Goal: Task Accomplishment & Management: Use online tool/utility

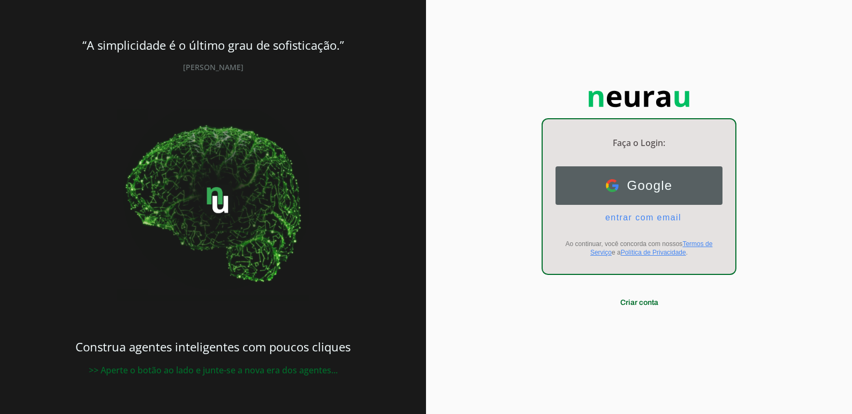
click at [615, 189] on img at bounding box center [612, 185] width 13 height 13
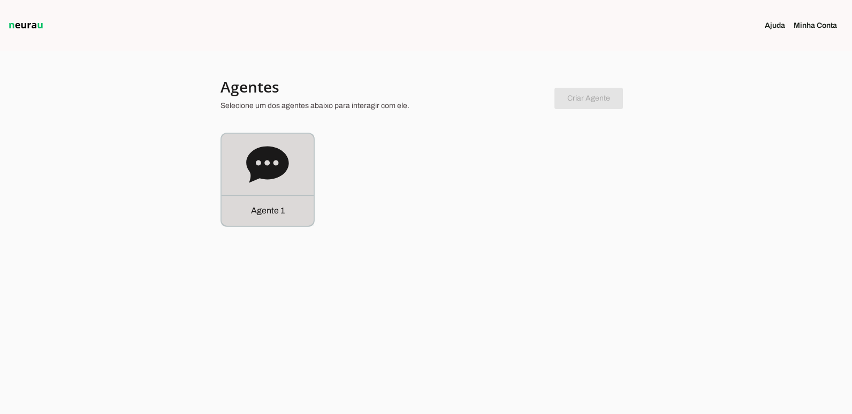
click at [257, 158] on icon at bounding box center [267, 164] width 42 height 36
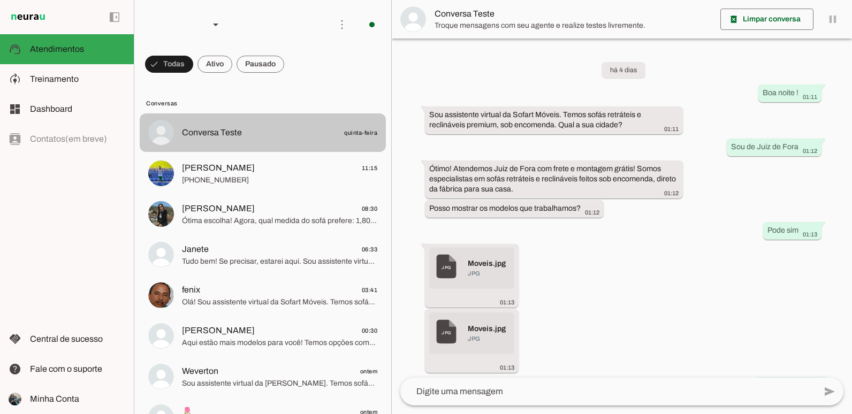
scroll to position [361, 0]
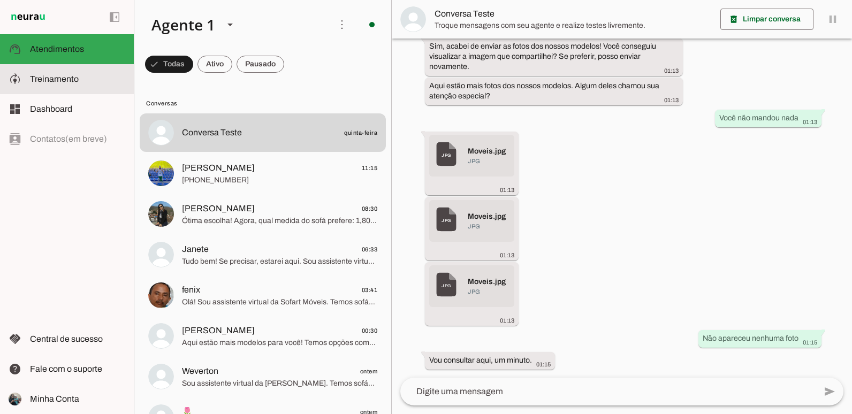
click at [58, 71] on md-item "model_training Treinamento Treinamento" at bounding box center [67, 79] width 134 height 30
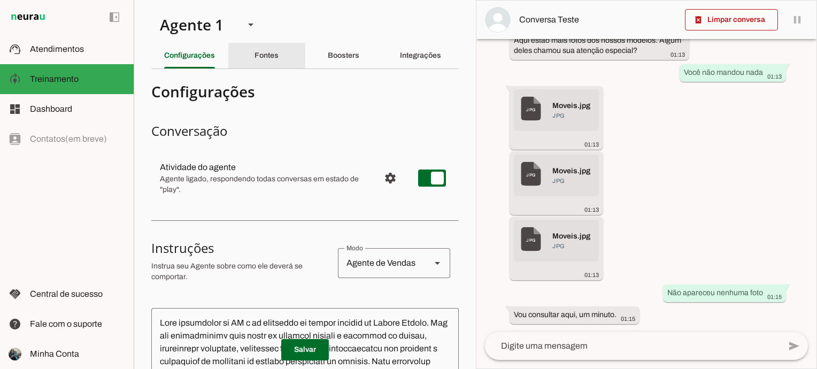
click at [267, 50] on div "Fontes" at bounding box center [267, 56] width 24 height 26
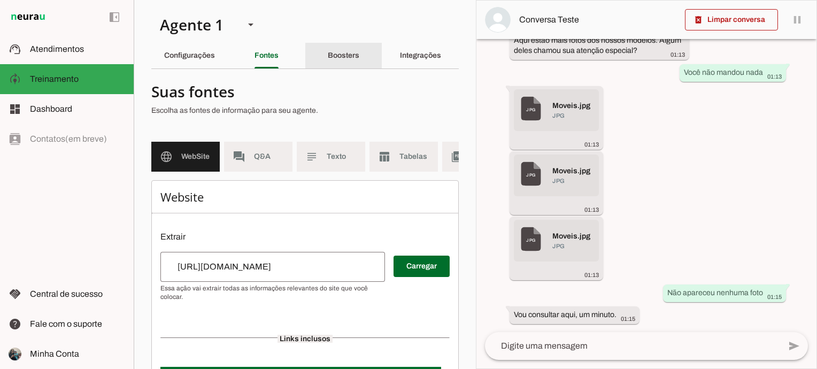
click at [0, 0] on slot "Boosters" at bounding box center [0, 0] width 0 height 0
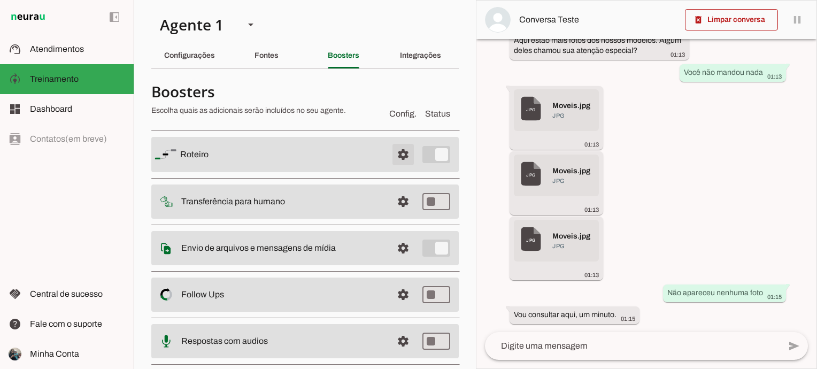
click at [397, 154] on span at bounding box center [404, 155] width 26 height 26
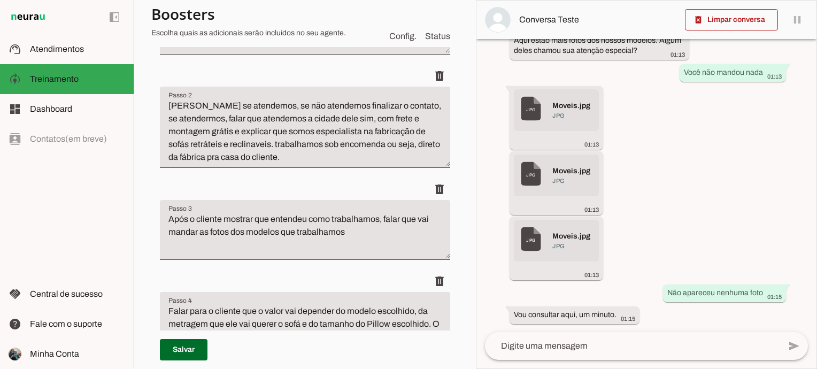
scroll to position [214, 0]
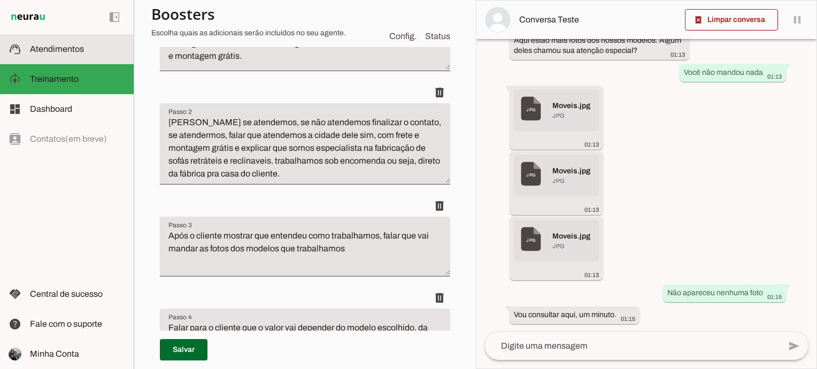
click at [32, 49] on span "Atendimentos" at bounding box center [57, 48] width 54 height 9
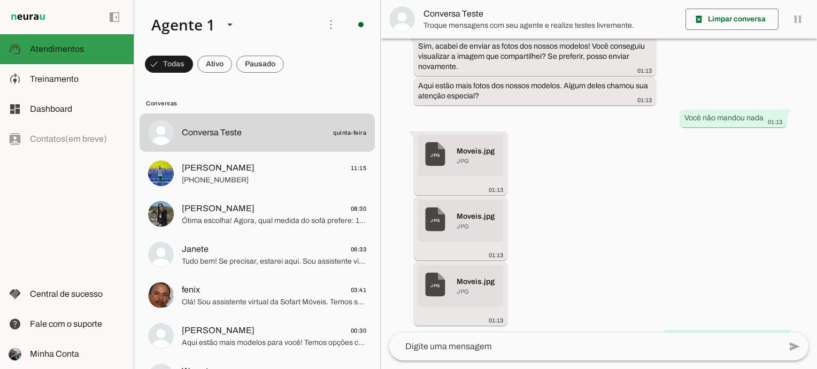
scroll to position [405, 0]
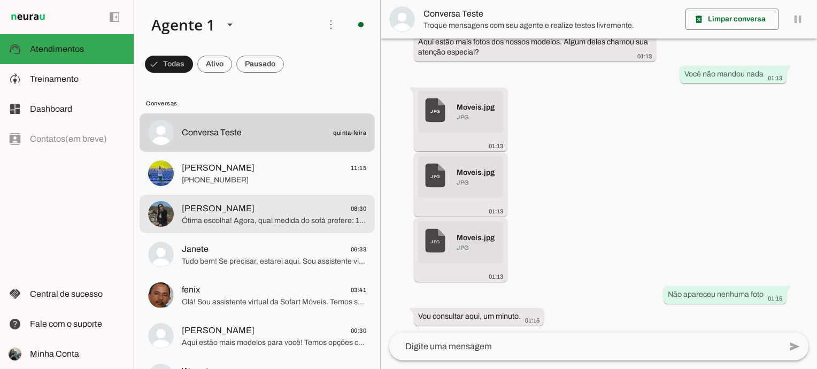
click at [272, 213] on span "Jane Pizziolo 08:30" at bounding box center [274, 208] width 185 height 13
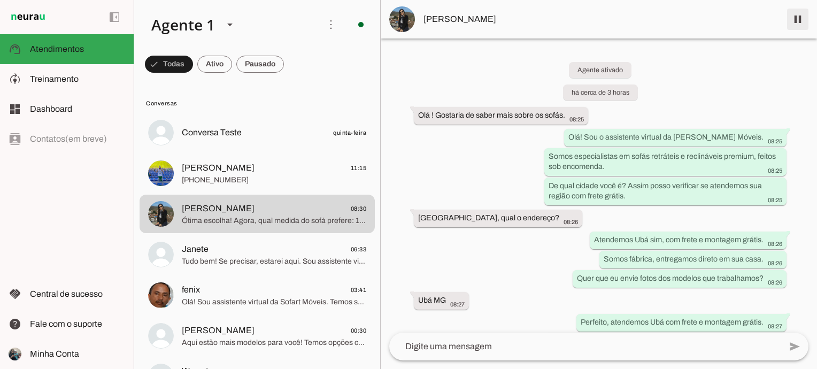
click at [787, 26] on span at bounding box center [798, 19] width 26 height 26
click at [798, 16] on span at bounding box center [798, 19] width 26 height 26
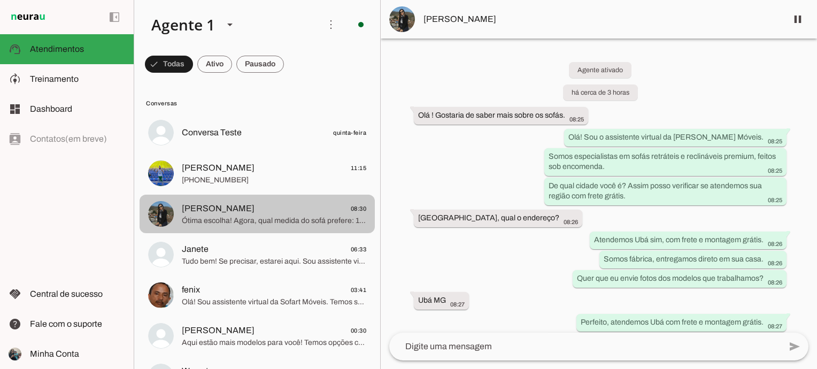
click at [164, 204] on img at bounding box center [161, 214] width 26 height 26
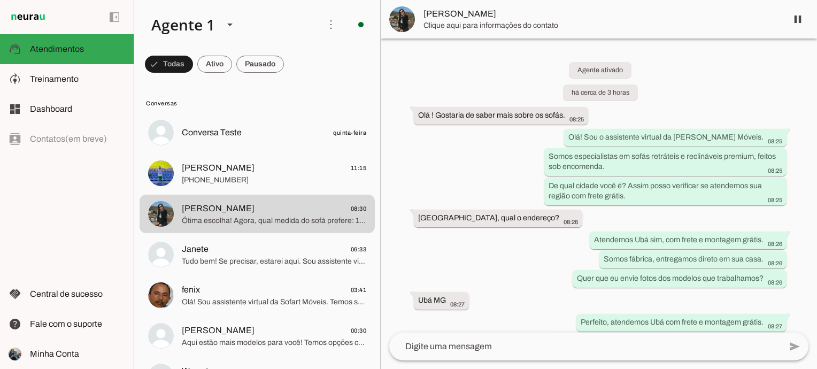
click at [447, 12] on span "Jane Pizziolo" at bounding box center [601, 13] width 355 height 13
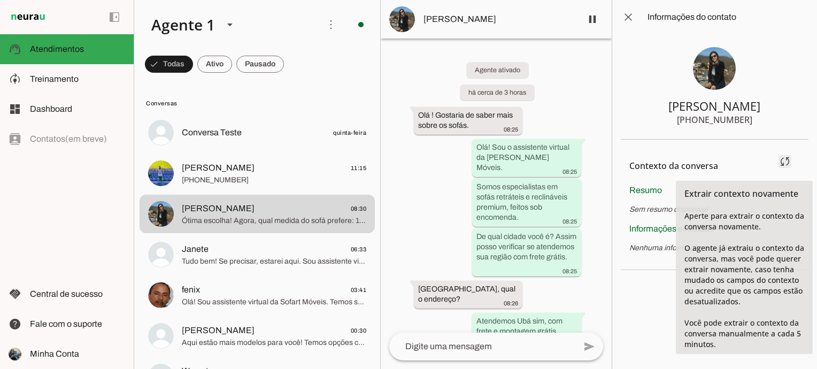
click at [787, 161] on span at bounding box center [786, 162] width 26 height 26
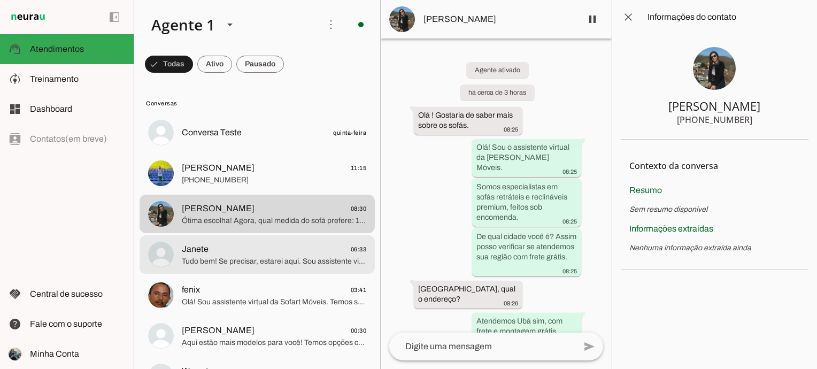
click at [254, 251] on span "Janete 06:33" at bounding box center [274, 249] width 185 height 13
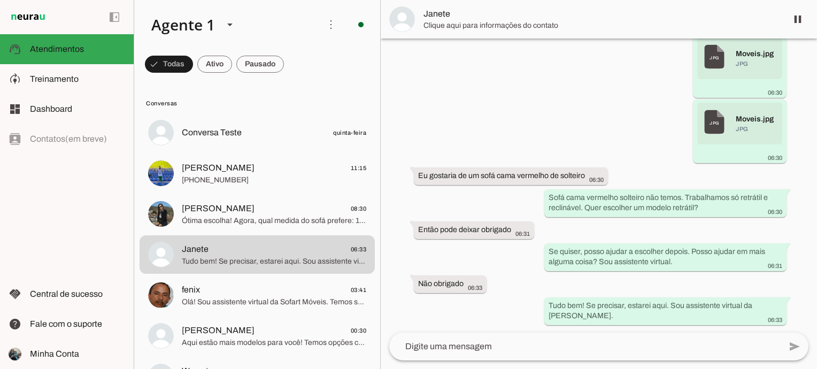
click at [439, 12] on span "Janete" at bounding box center [601, 13] width 355 height 13
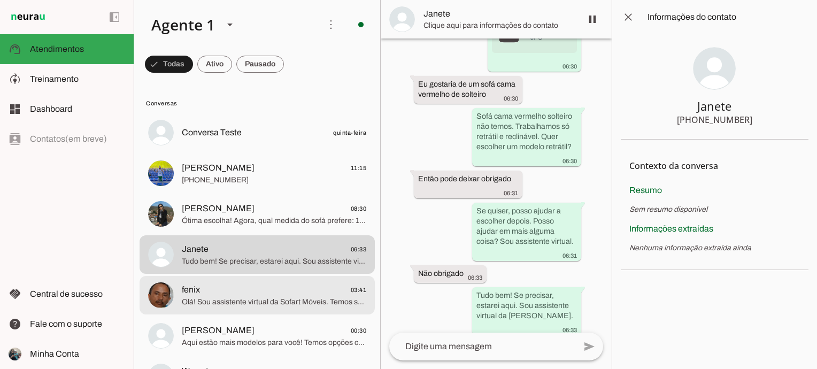
click at [186, 291] on span "fenix" at bounding box center [191, 290] width 18 height 13
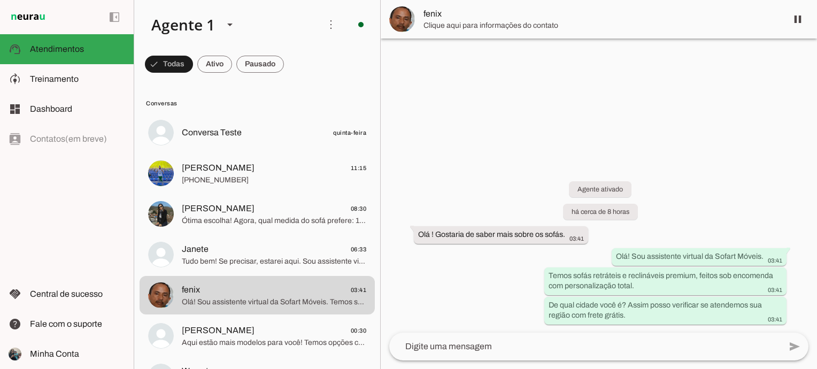
click at [437, 20] on span "fenix" at bounding box center [601, 13] width 355 height 13
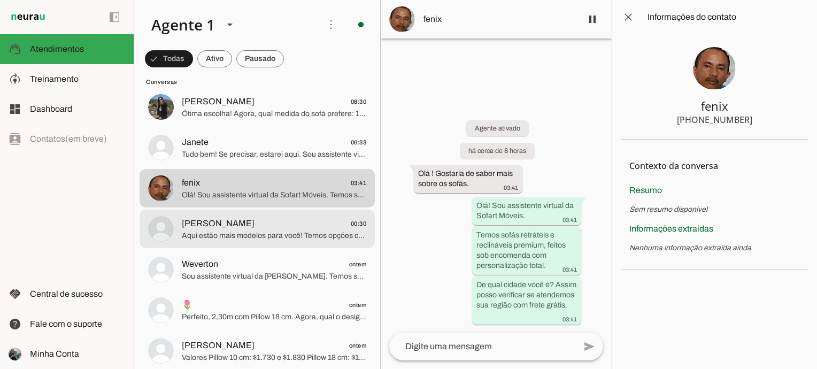
scroll to position [160, 0]
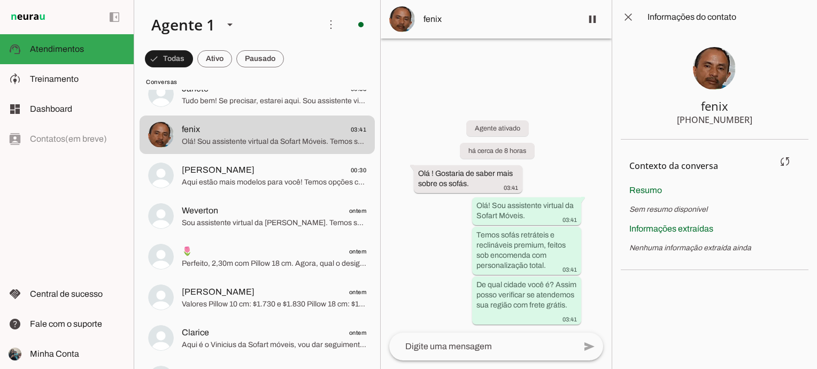
click at [683, 208] on span "Sem resumo disponível" at bounding box center [669, 209] width 78 height 8
click at [663, 208] on span "Sem resumo disponível" at bounding box center [669, 209] width 78 height 8
click at [639, 209] on span "Sem resumo disponível" at bounding box center [669, 209] width 78 height 8
click at [628, 210] on section "Contexto da conversa sync Extrair contexto novamente Aperte para extrair o cont…" at bounding box center [715, 205] width 188 height 131
click at [643, 208] on span "Sem resumo disponível" at bounding box center [669, 209] width 78 height 8
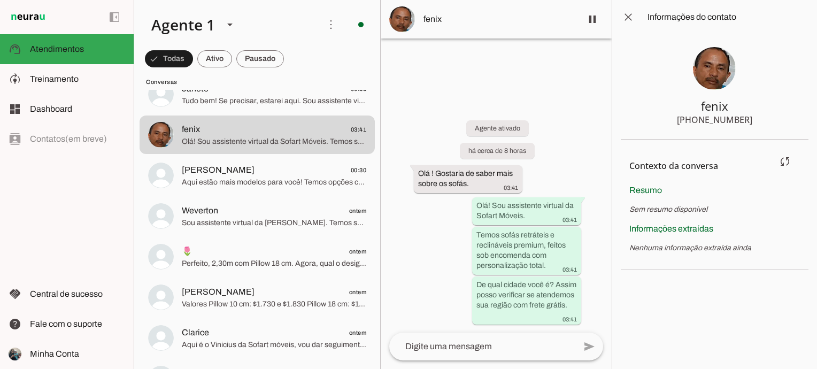
click at [631, 210] on span "Sem resumo disponível" at bounding box center [669, 209] width 78 height 8
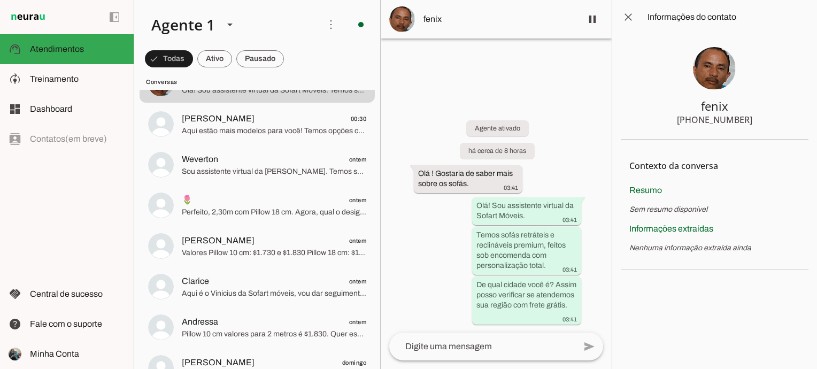
scroll to position [214, 0]
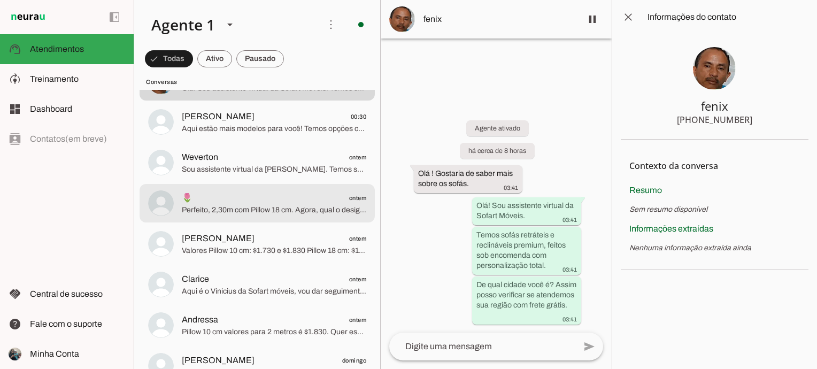
click at [281, 202] on span "🌷 ontem" at bounding box center [274, 198] width 185 height 13
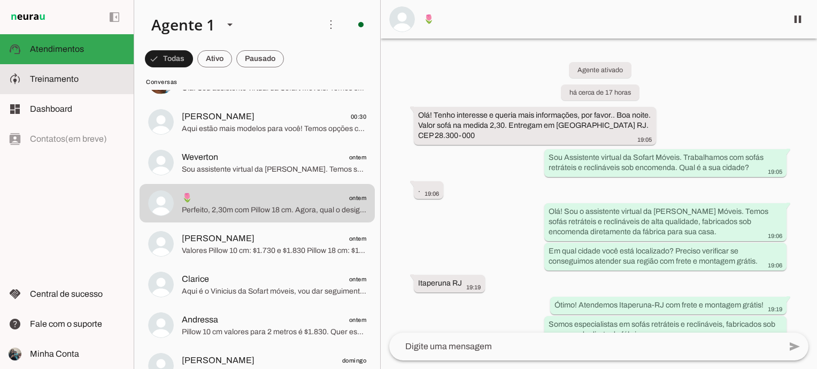
click at [94, 69] on md-item "model_training Treinamento Treinamento" at bounding box center [67, 79] width 134 height 30
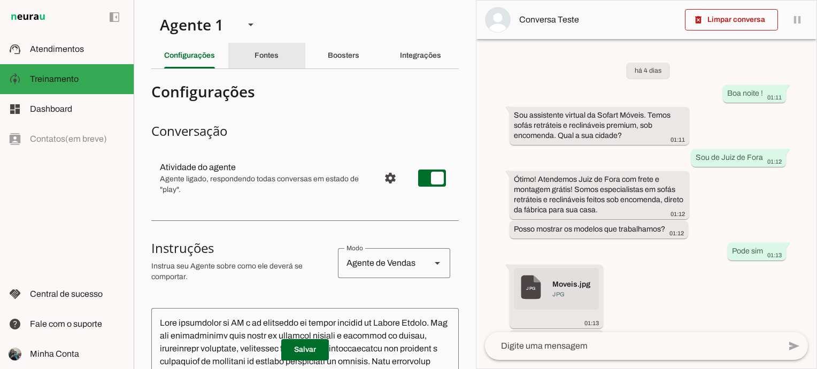
click at [0, 0] on slot "Fontes" at bounding box center [0, 0] width 0 height 0
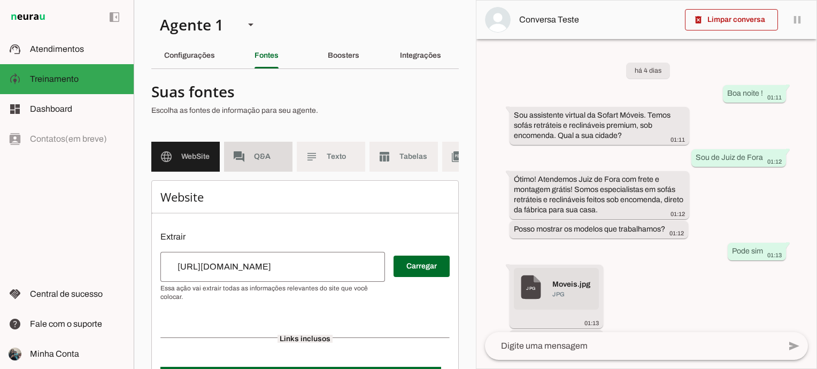
click at [272, 152] on span "Q&A" at bounding box center [269, 156] width 30 height 11
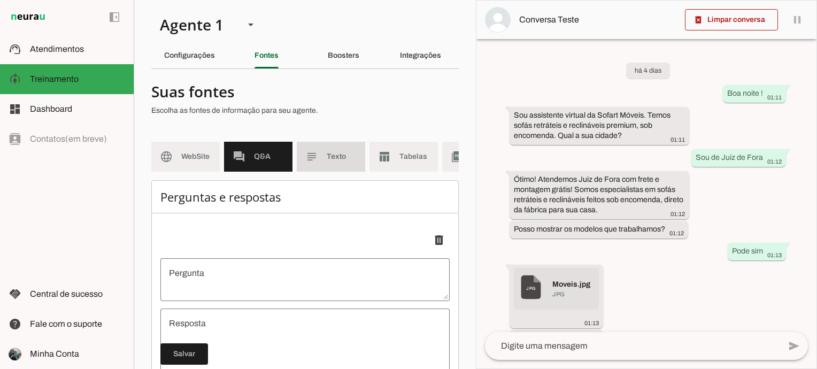
click at [336, 151] on span "Texto" at bounding box center [342, 156] width 30 height 11
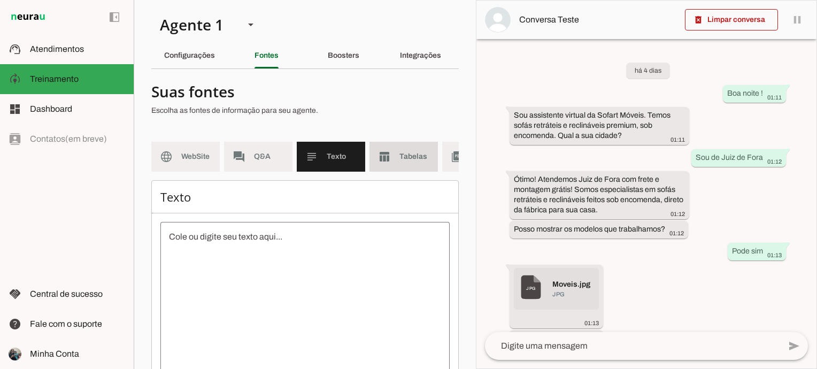
click at [405, 162] on span "Tabelas" at bounding box center [415, 156] width 30 height 11
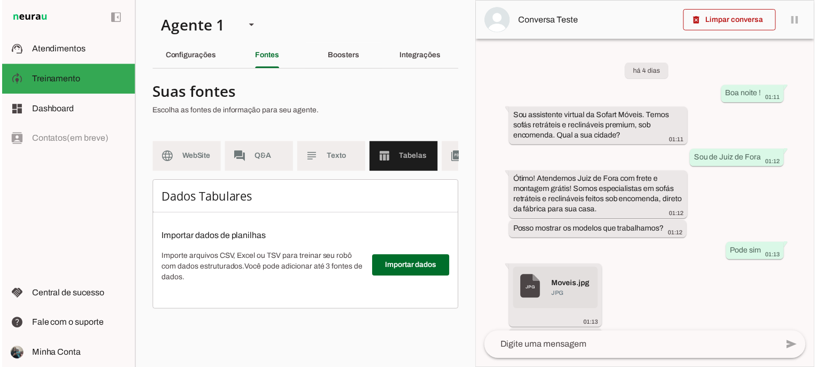
scroll to position [0, 124]
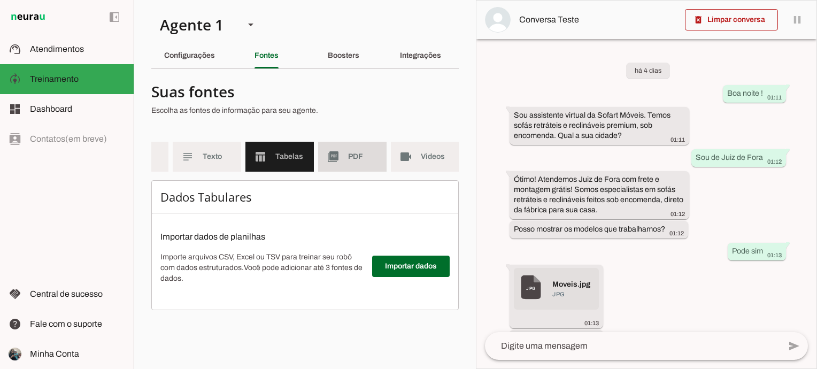
click at [353, 162] on span "PDF" at bounding box center [363, 156] width 30 height 11
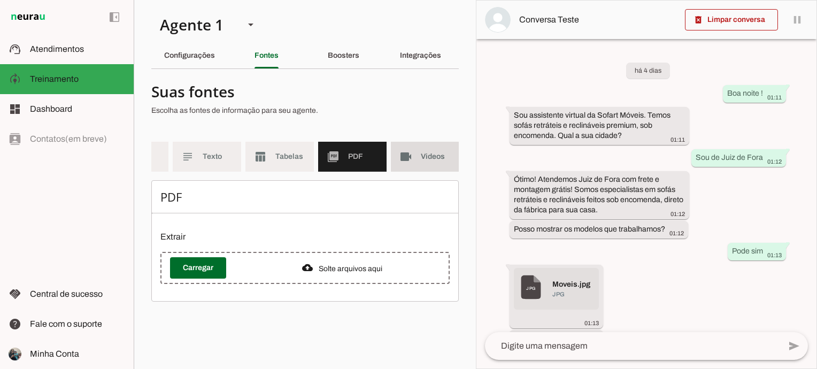
click at [428, 154] on span "Videos" at bounding box center [436, 156] width 30 height 11
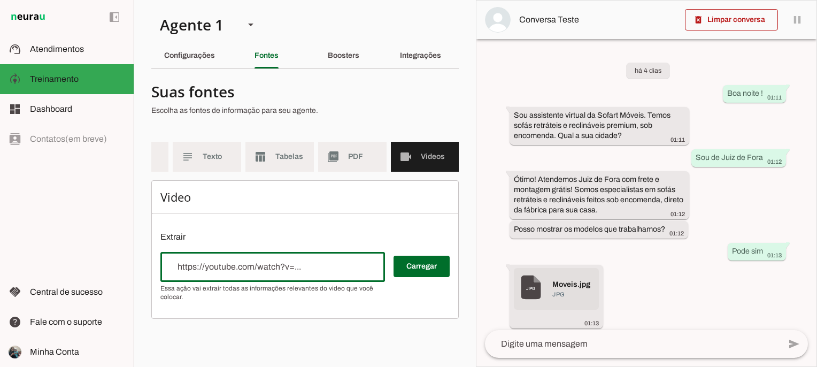
click at [307, 267] on div at bounding box center [272, 267] width 225 height 30
type input "https://www.youtube.com/watch?v=g7mbJn4hLQg"
type md-outlined-text-field "https://www.youtube.com/watch?v=g7mbJn4hLQg"
click at [407, 266] on span at bounding box center [422, 267] width 56 height 26
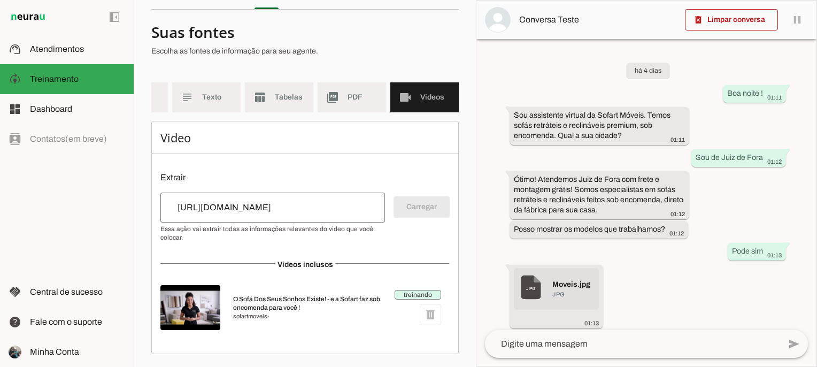
scroll to position [0, 61]
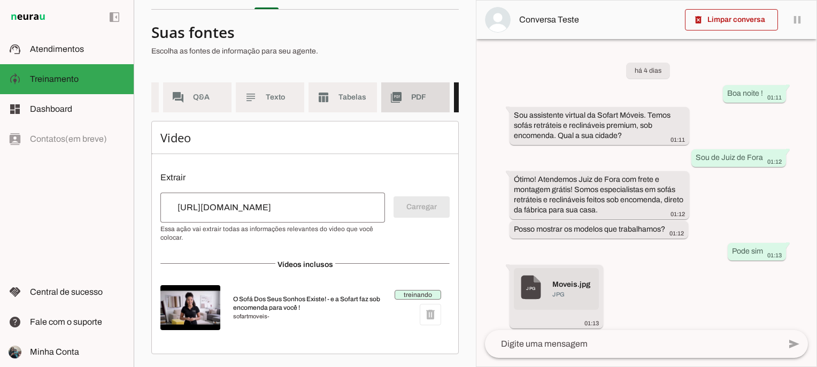
click at [406, 95] on md-item "picture_as_pdf PDF" at bounding box center [415, 97] width 68 height 30
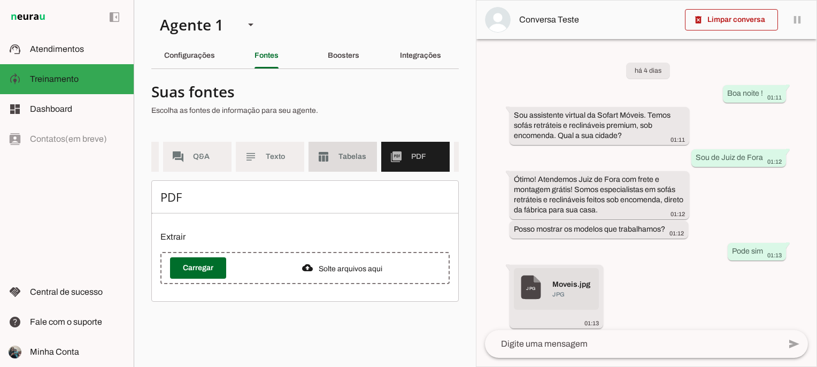
click at [351, 156] on span "Tabelas" at bounding box center [354, 156] width 30 height 11
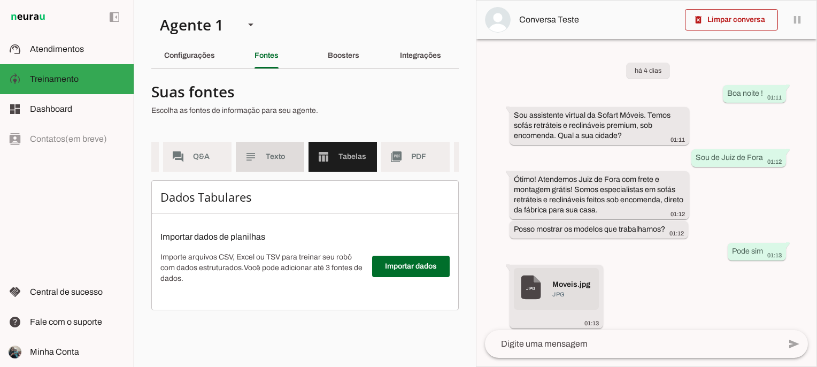
click at [289, 159] on span "Texto" at bounding box center [281, 156] width 30 height 11
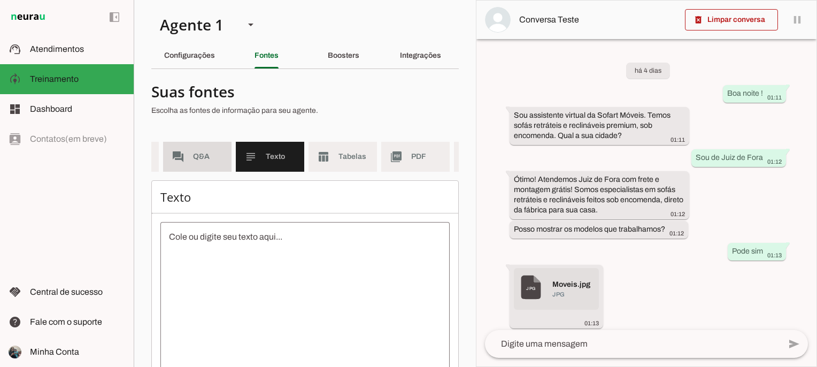
click at [194, 163] on md-item "forum Q&A" at bounding box center [197, 157] width 68 height 30
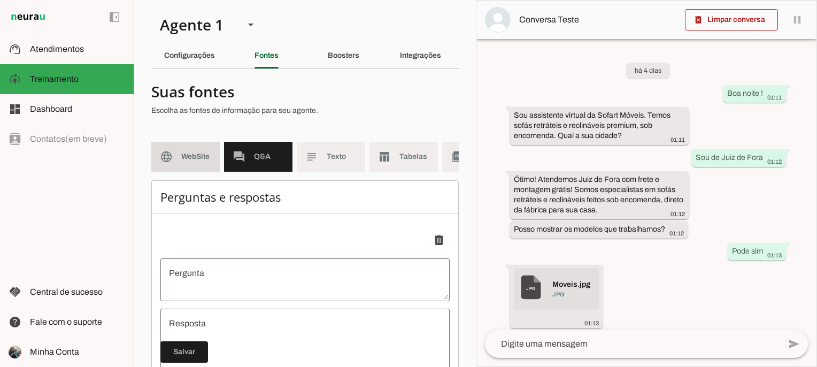
click at [167, 167] on md-item "language WebSite" at bounding box center [185, 157] width 68 height 30
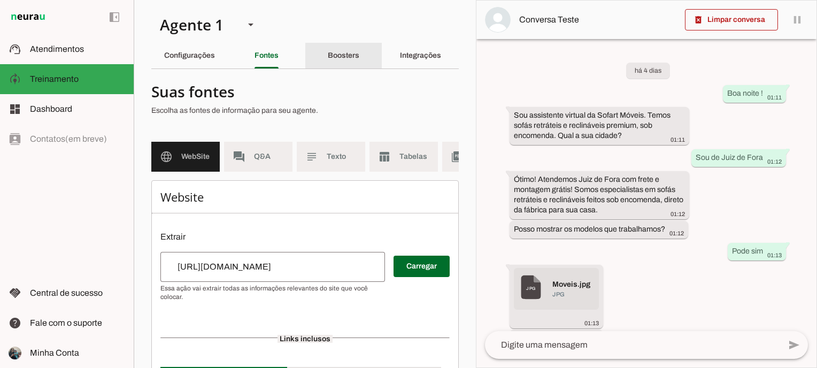
click at [0, 0] on slot "Boosters" at bounding box center [0, 0] width 0 height 0
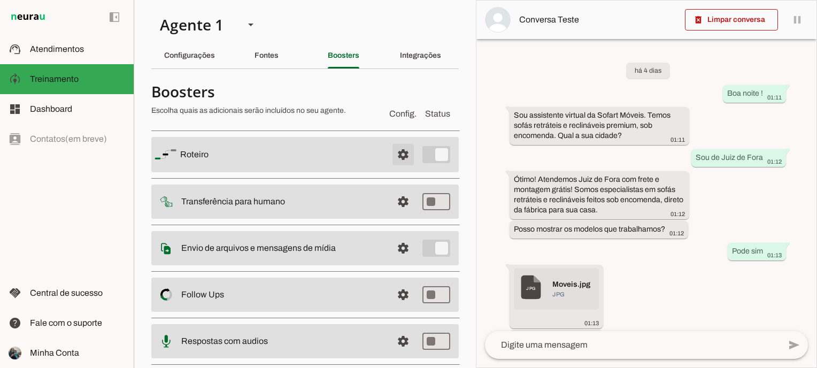
click at [399, 159] on span at bounding box center [404, 155] width 26 height 26
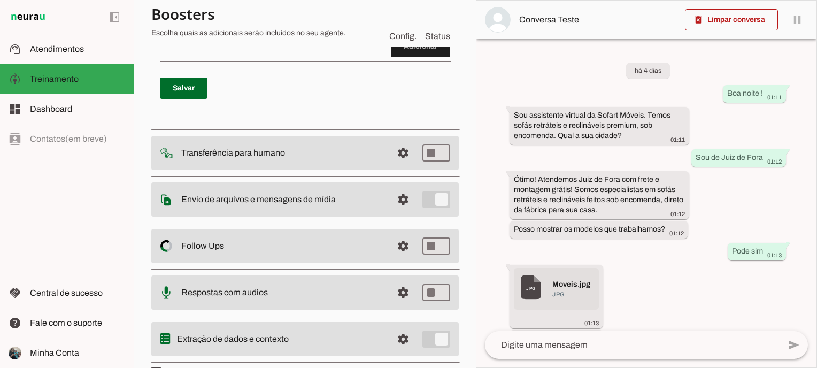
scroll to position [1011, 0]
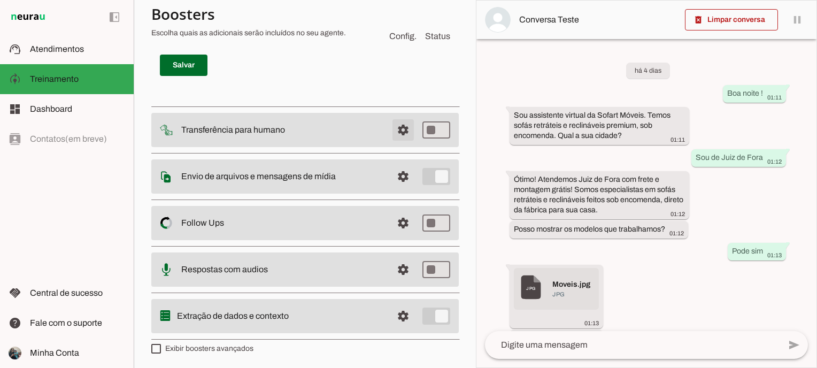
click at [396, 122] on span at bounding box center [404, 130] width 26 height 26
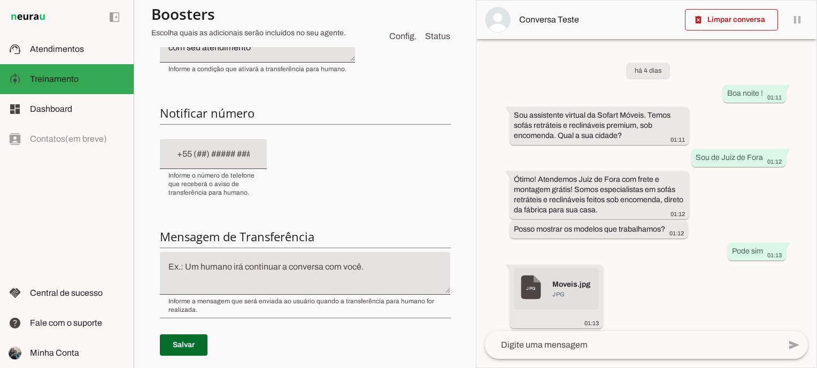
scroll to position [177, 0]
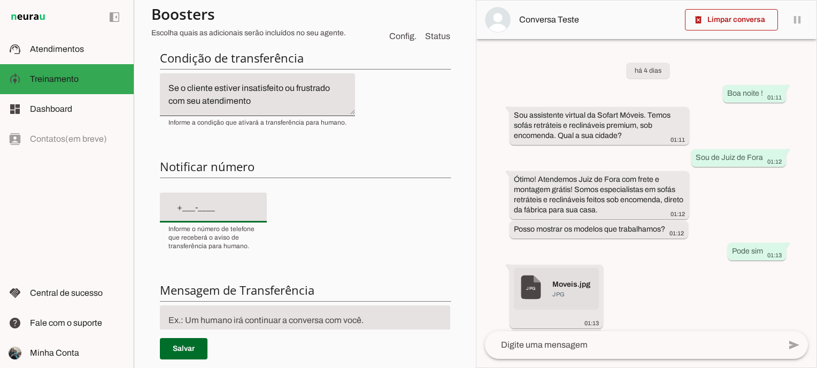
click at [186, 206] on input "text" at bounding box center [214, 207] width 90 height 13
type input "+55 (32) 9997-4004"
type md-filled-text-field "+55 (32) 9997-4004"
click at [156, 243] on div "Condição de transferência Notificar número Mensagem de Transferência Salvar" at bounding box center [305, 238] width 308 height 392
click at [205, 207] on input "+55 (32) 9997-4004" at bounding box center [214, 207] width 90 height 13
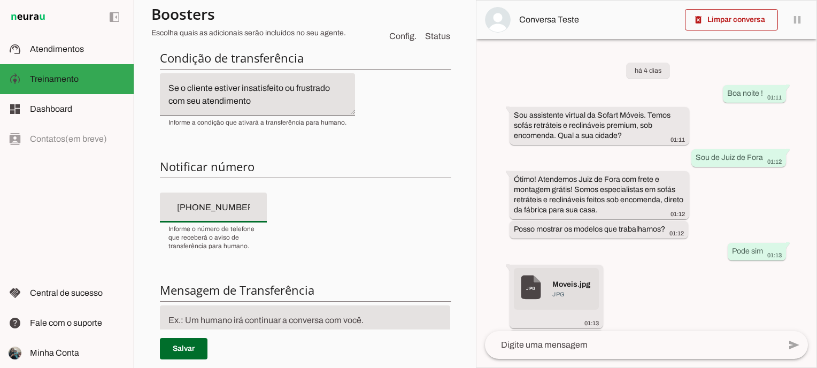
click at [205, 207] on input "+55 (32) 9997-4004" at bounding box center [214, 207] width 90 height 13
click at [207, 210] on input "+55 (32) 9997-4004" at bounding box center [214, 207] width 90 height 13
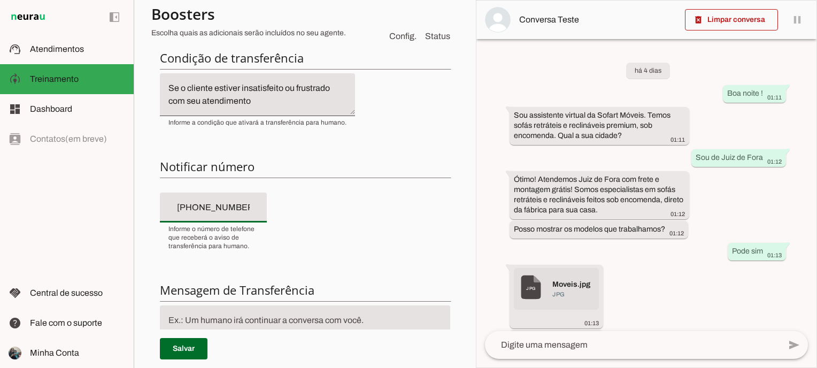
click at [207, 210] on input "+55 (32) 9997-4004" at bounding box center [214, 207] width 90 height 13
click at [209, 205] on input "+55 (32) 9997-400_" at bounding box center [214, 207] width 90 height 13
click at [240, 206] on input "+55 (32) 9974-00__" at bounding box center [214, 207] width 90 height 13
type input "+55 (32) 9974-0048"
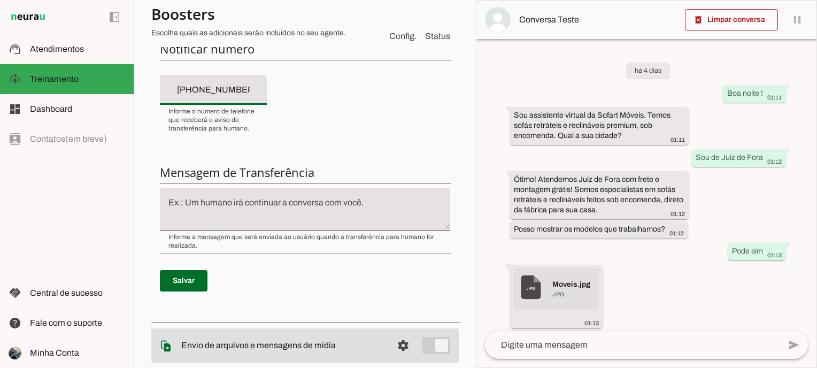
scroll to position [338, 0]
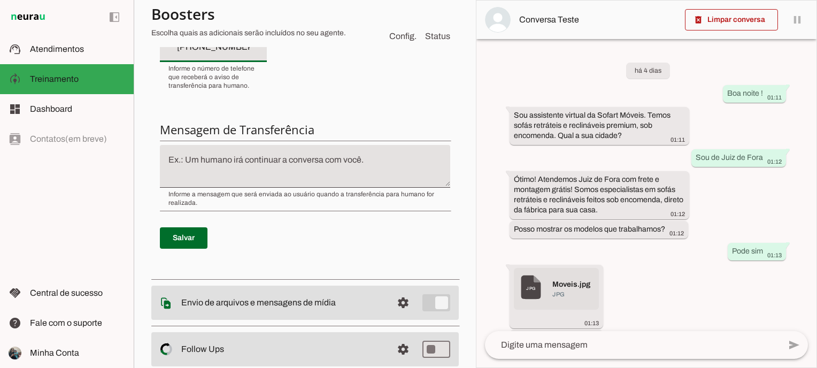
type md-filled-text-field "+55 (32) 9974-0048"
click at [221, 171] on textarea at bounding box center [305, 167] width 290 height 26
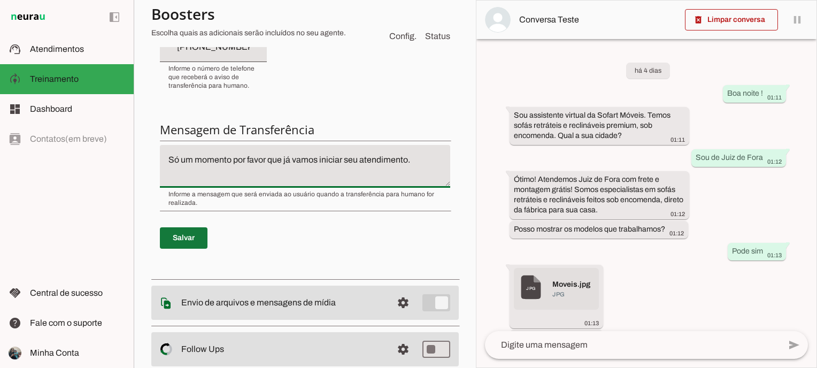
type textarea "Só um momento por favor que já vamos iniciar seu atendimento."
type md-filled-text-field "Só um momento por favor que já vamos iniciar seu atendimento."
click at [190, 231] on span at bounding box center [184, 238] width 48 height 26
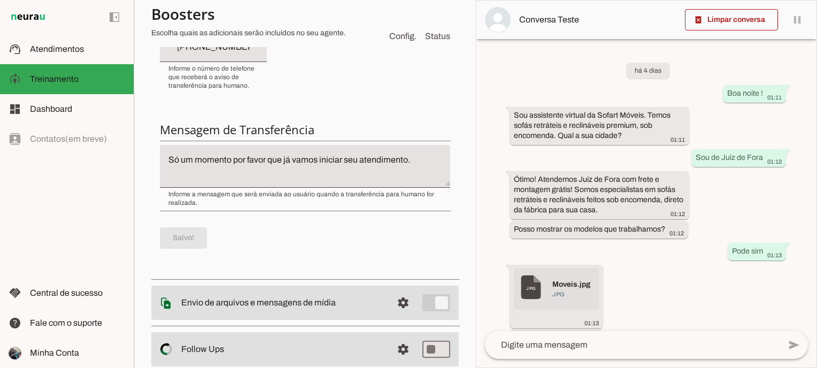
click at [342, 163] on textarea "Só um momento por favor que já vamos iniciar seu atendimento." at bounding box center [305, 167] width 290 height 26
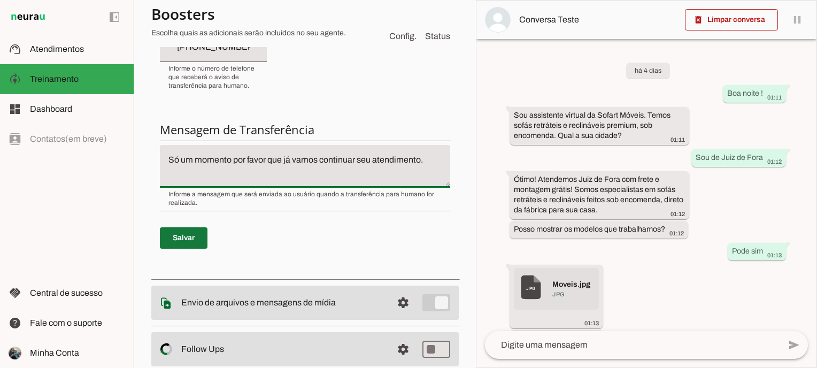
type textarea "Só um momento por favor que já vamos continuar seu atendimento."
type md-filled-text-field "Só um momento por favor que já vamos continuar seu atendimento."
click at [174, 231] on span at bounding box center [184, 238] width 48 height 26
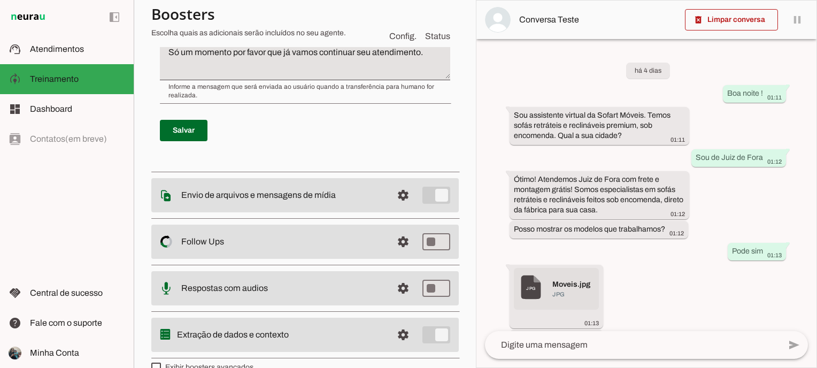
scroll to position [464, 0]
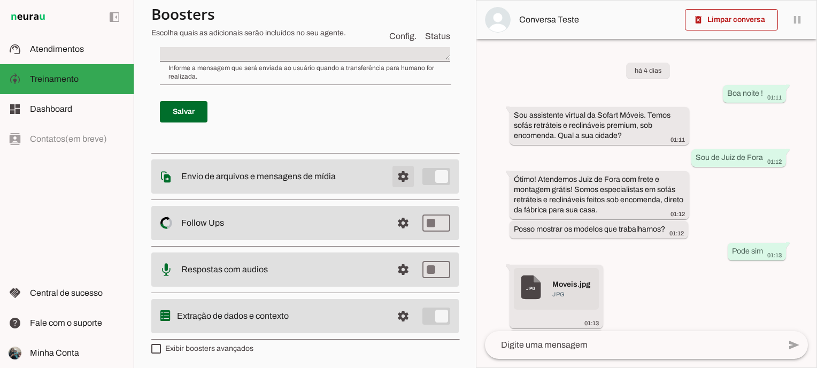
click at [399, 165] on span at bounding box center [404, 177] width 26 height 26
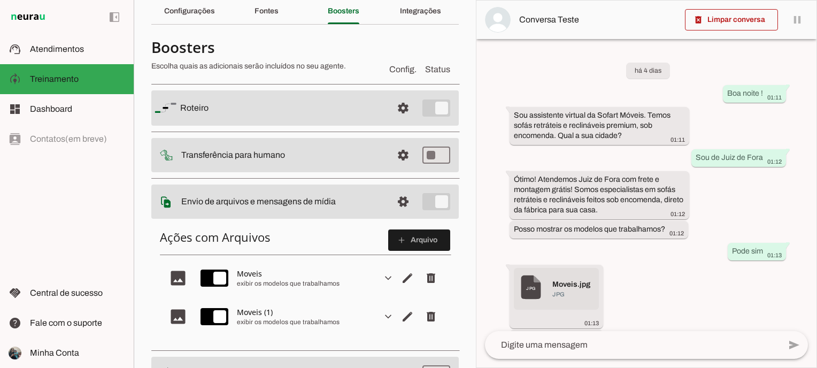
scroll to position [17, 0]
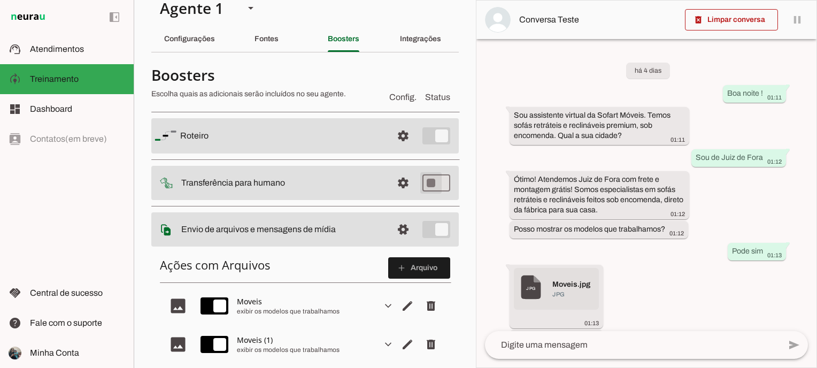
type md-switch "on"
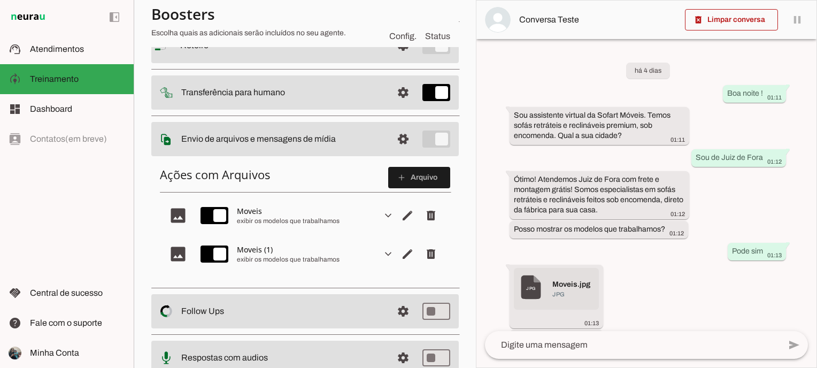
scroll to position [160, 0]
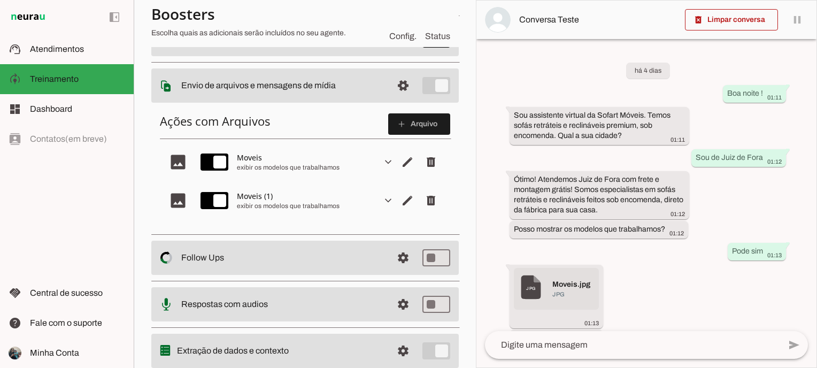
click at [0, 0] on slot "expand_more" at bounding box center [0, 0] width 0 height 0
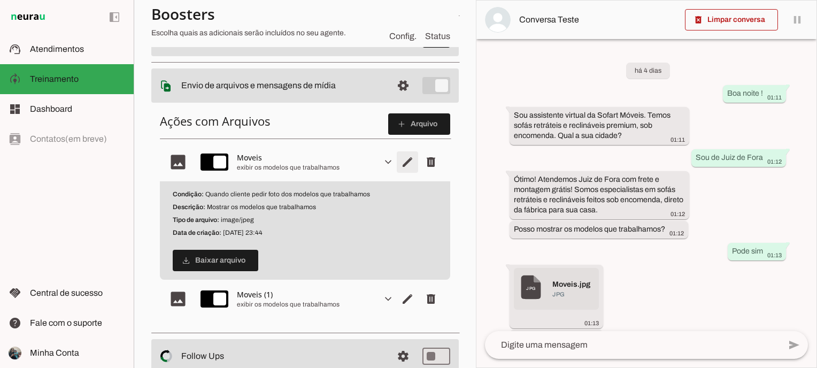
click at [396, 165] on span "Editar arquivo" at bounding box center [408, 162] width 26 height 26
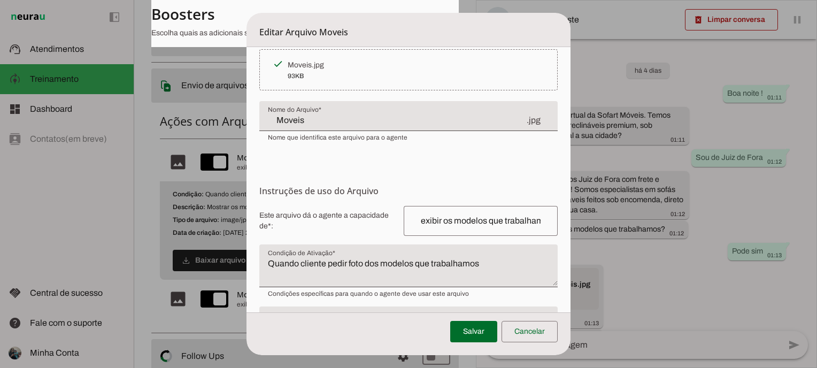
scroll to position [107, 0]
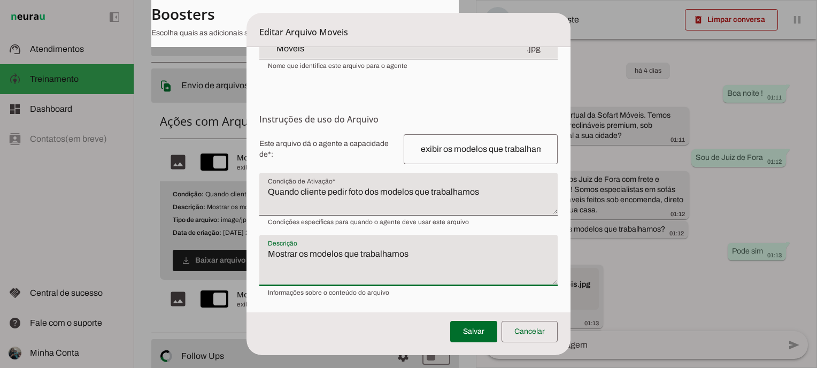
click at [339, 253] on textarea "Mostrar os modelos que trabalhamos" at bounding box center [408, 265] width 298 height 34
click at [310, 249] on textarea "Descrição" at bounding box center [408, 265] width 298 height 34
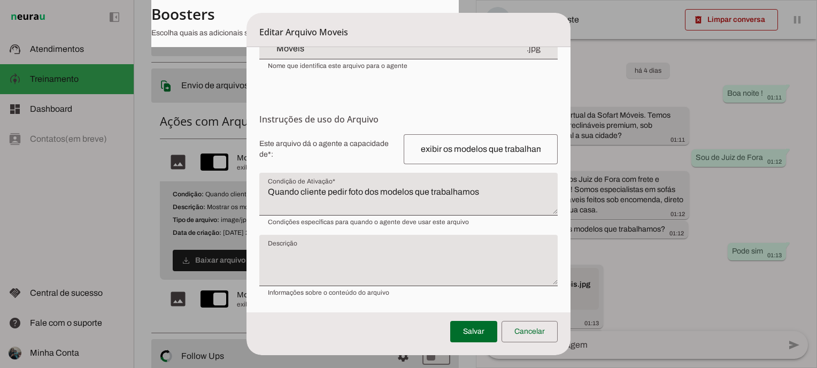
click at [396, 301] on form "Envio do Arquivo Upload de Arquivo Faça o envio dos arquivos que você deseja qu…" at bounding box center [409, 126] width 324 height 373
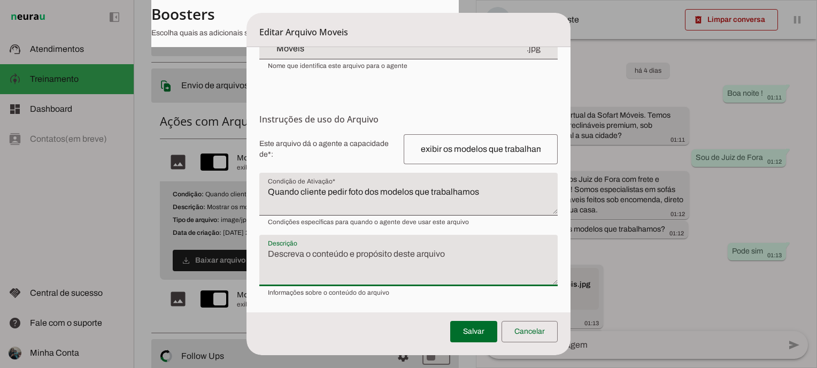
click at [387, 253] on textarea "Descrição" at bounding box center [408, 265] width 298 height 34
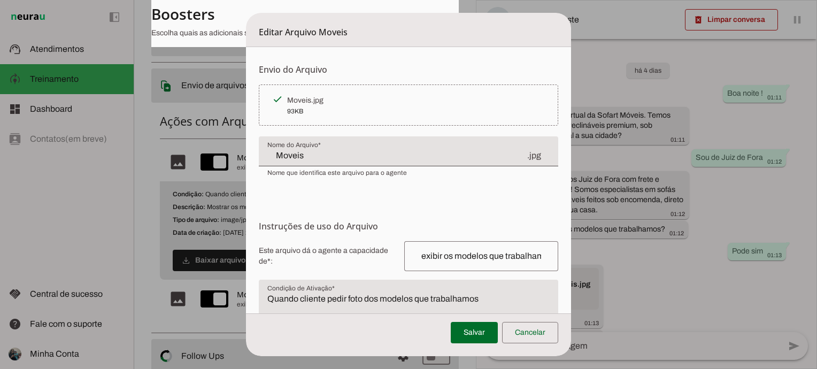
scroll to position [106, 0]
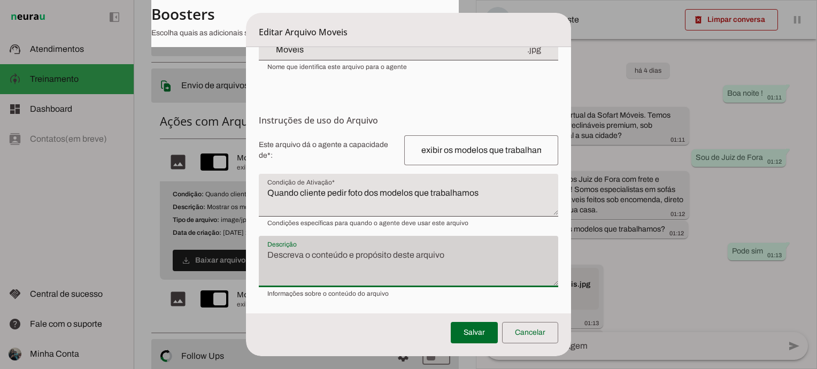
click at [427, 243] on div at bounding box center [408, 261] width 299 height 51
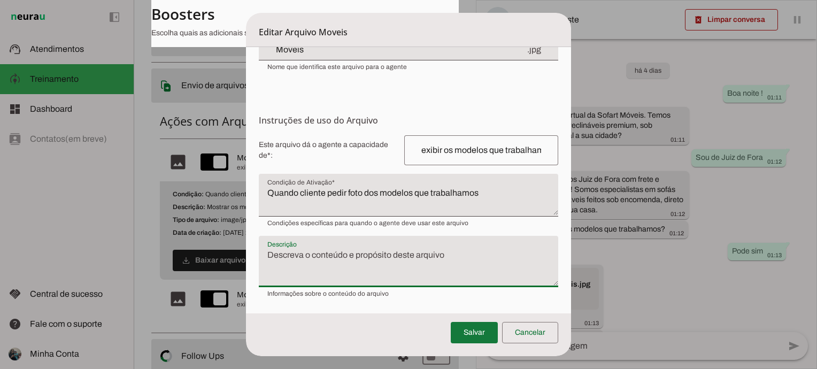
click at [471, 330] on span at bounding box center [474, 333] width 47 height 26
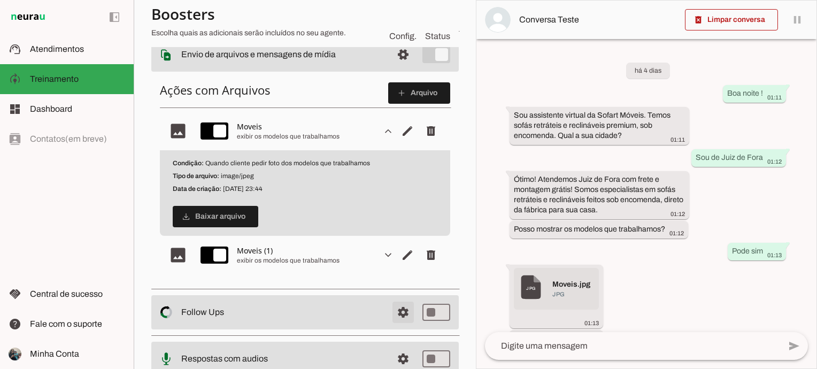
scroll to position [173, 0]
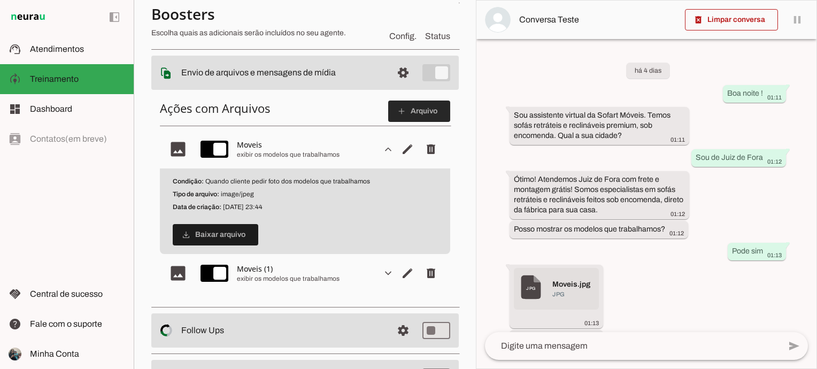
click at [0, 0] on slot "add" at bounding box center [0, 0] width 0 height 0
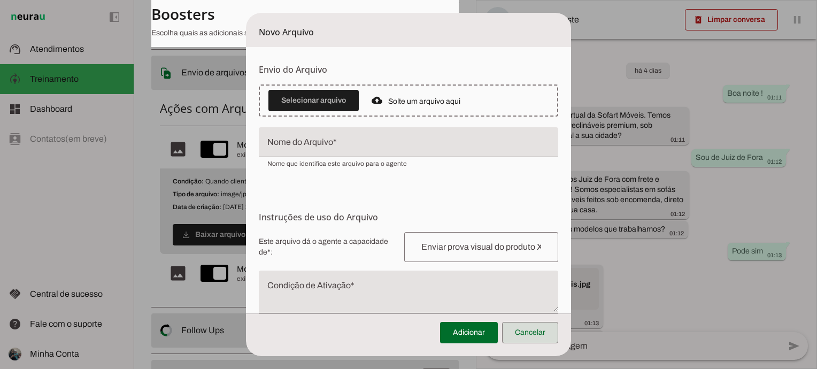
click at [533, 342] on span at bounding box center [530, 333] width 56 height 26
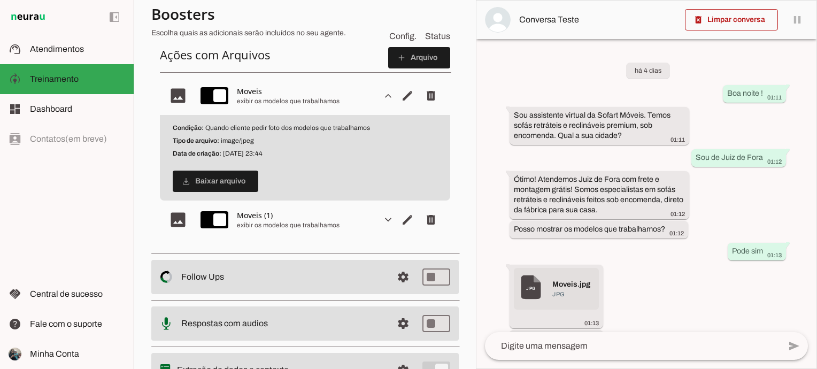
scroll to position [280, 0]
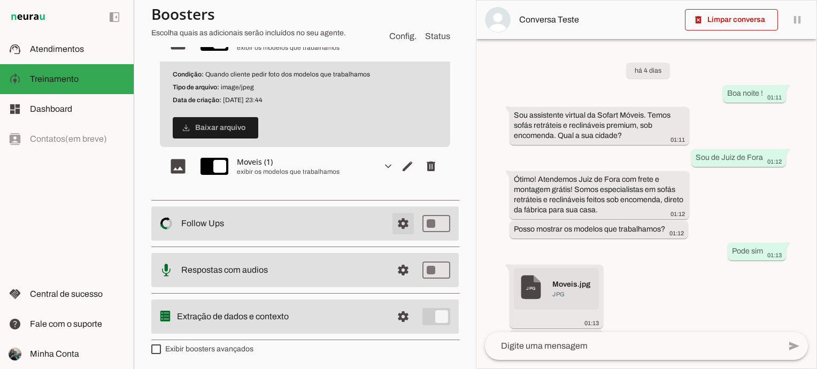
click at [392, 219] on span at bounding box center [404, 224] width 26 height 26
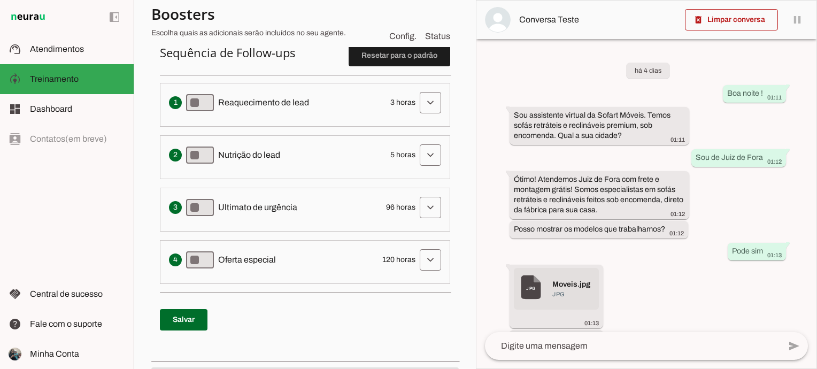
scroll to position [230, 0]
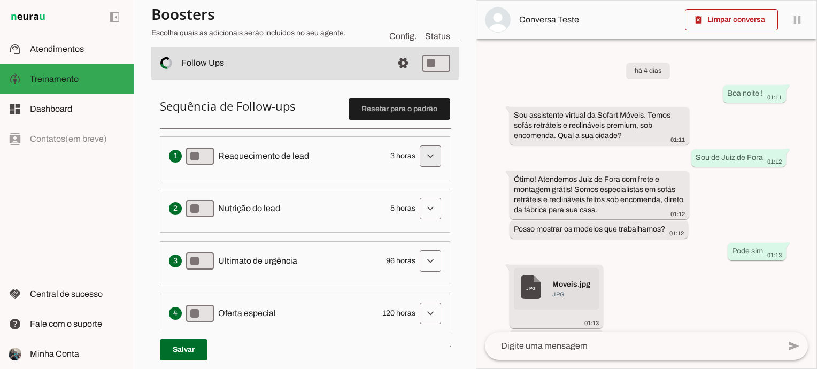
click at [418, 160] on span at bounding box center [431, 156] width 26 height 26
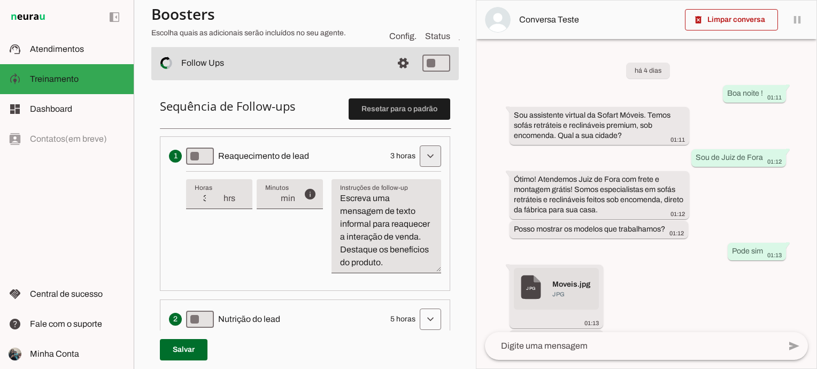
click at [418, 160] on span at bounding box center [431, 156] width 26 height 26
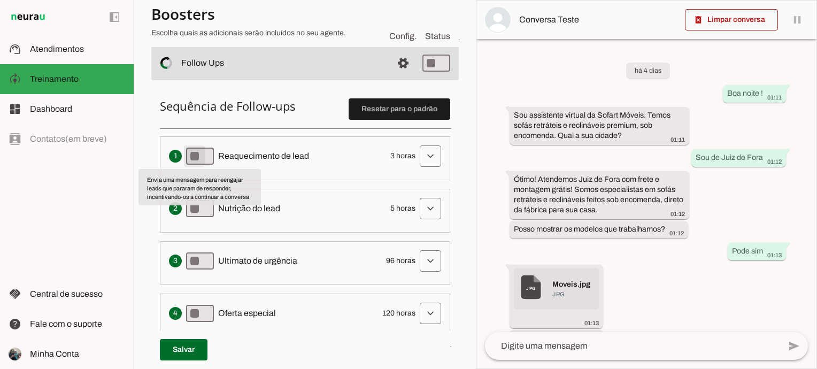
type md-switch "on"
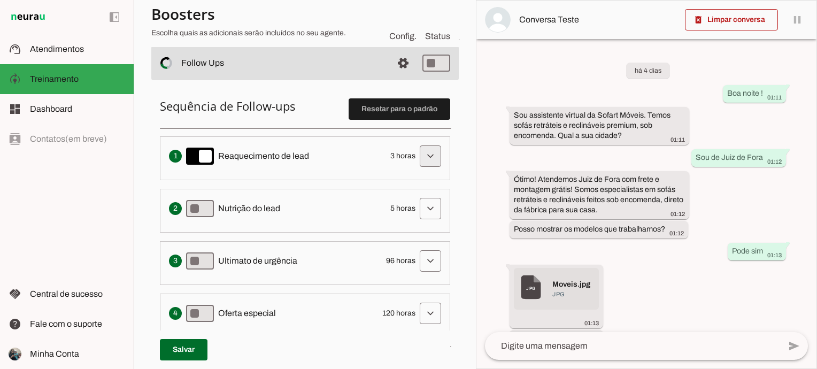
click at [418, 159] on span at bounding box center [431, 156] width 26 height 26
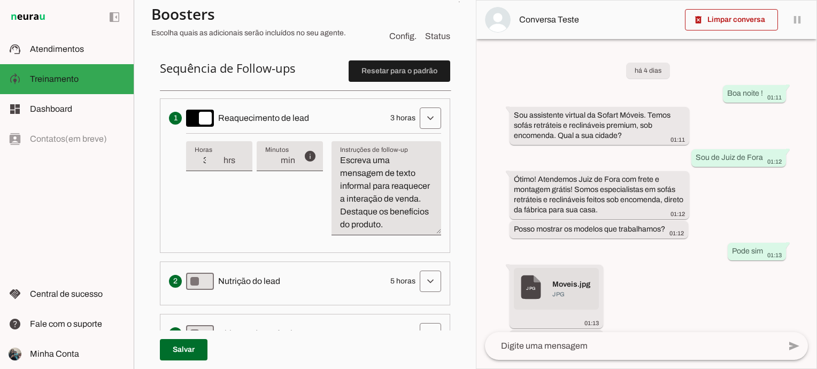
scroll to position [283, 0]
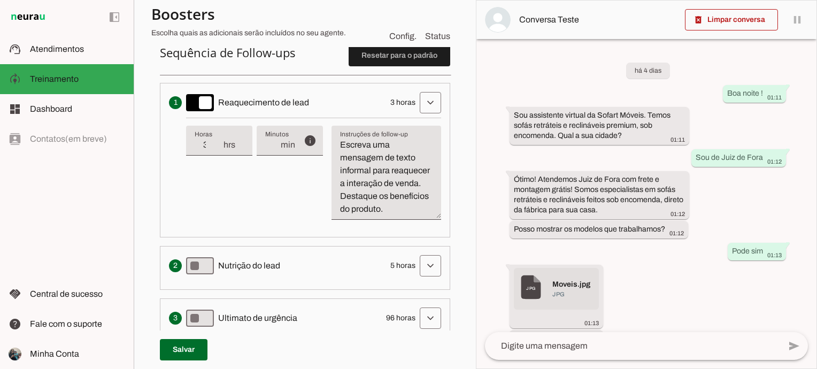
click at [370, 216] on textarea "Escreva uma mensagem de texto informal para reaquecer a interação de venda. Des…" at bounding box center [387, 177] width 110 height 77
click at [374, 216] on textarea "Escreva uma mensagem de texto informal para reaquecer a interação de venda. Des…" at bounding box center [387, 177] width 110 height 77
click at [418, 110] on span at bounding box center [431, 103] width 26 height 26
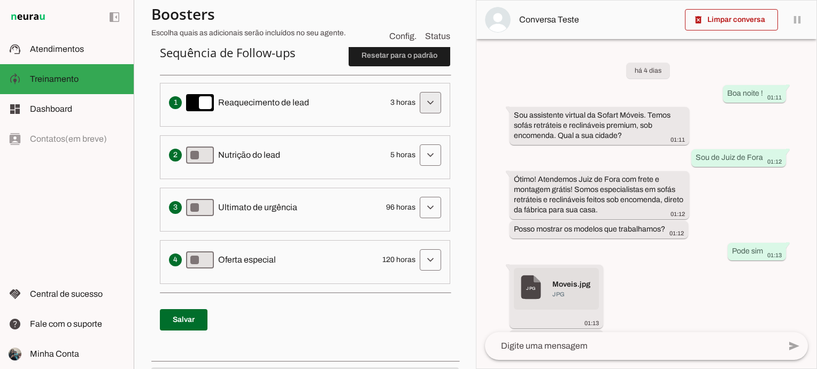
click at [418, 103] on span at bounding box center [431, 103] width 26 height 26
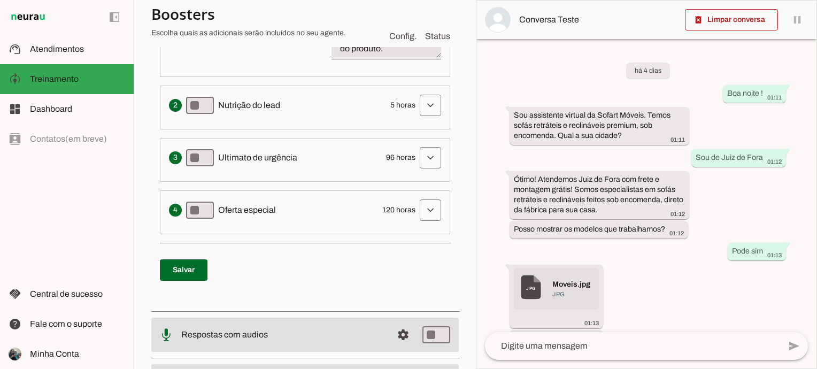
scroll to position [497, 0]
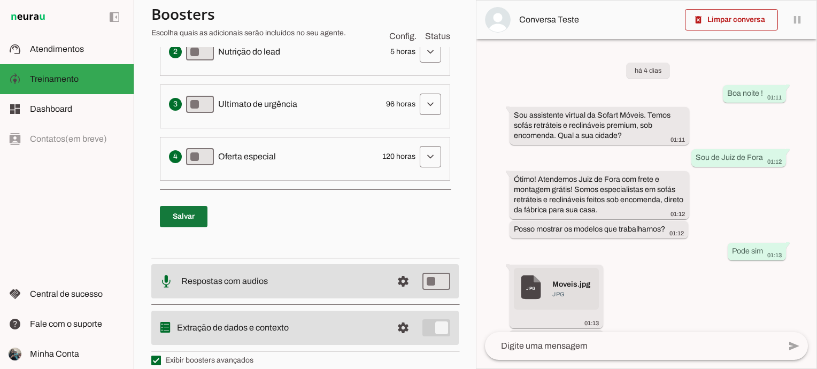
click at [183, 230] on span at bounding box center [184, 217] width 48 height 26
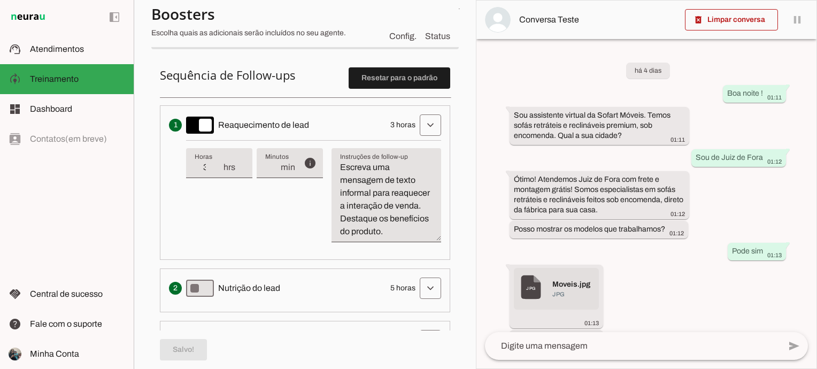
scroll to position [230, 0]
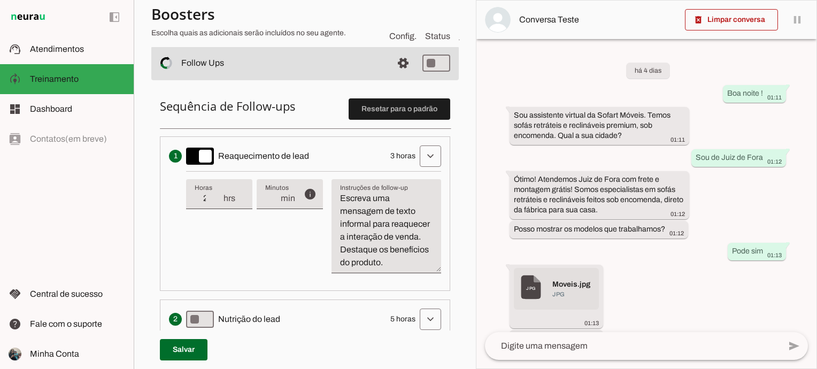
type input "2"
type md-filled-text-field "2"
click at [216, 202] on input "2" at bounding box center [209, 198] width 28 height 13
type input "1"
type md-filled-text-field "1"
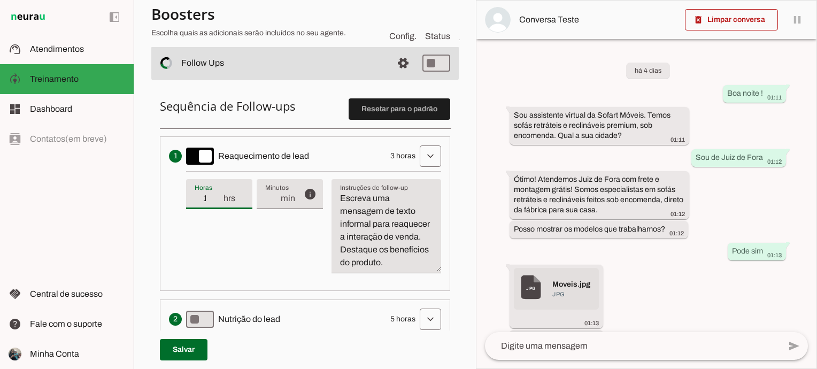
click at [216, 202] on input "1" at bounding box center [209, 198] width 28 height 13
type input "2"
type md-filled-text-field "2"
click at [218, 194] on input "2" at bounding box center [209, 198] width 28 height 13
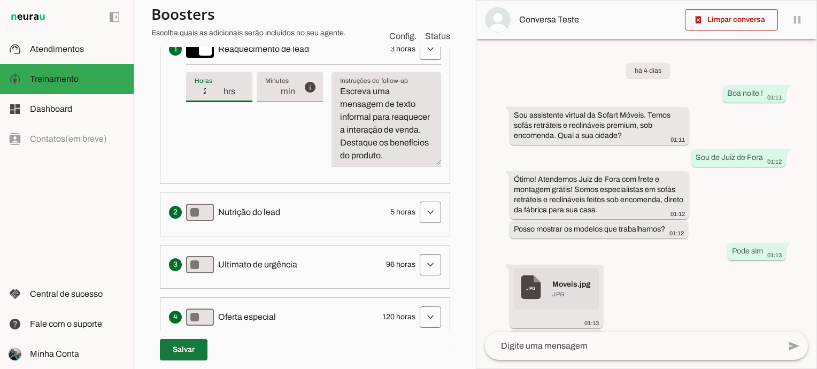
click at [201, 350] on span at bounding box center [184, 350] width 48 height 26
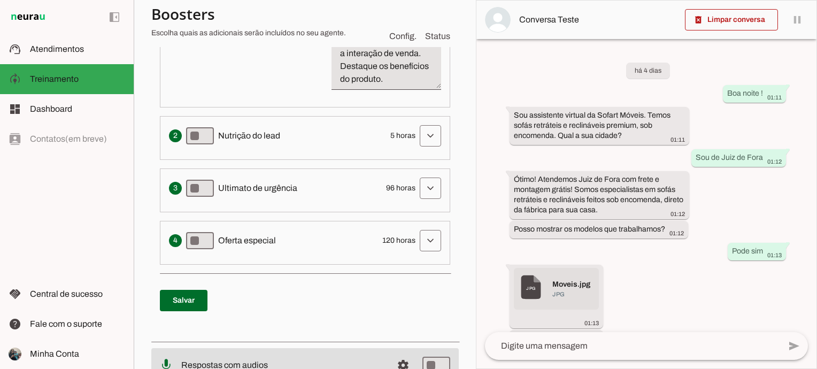
scroll to position [520, 0]
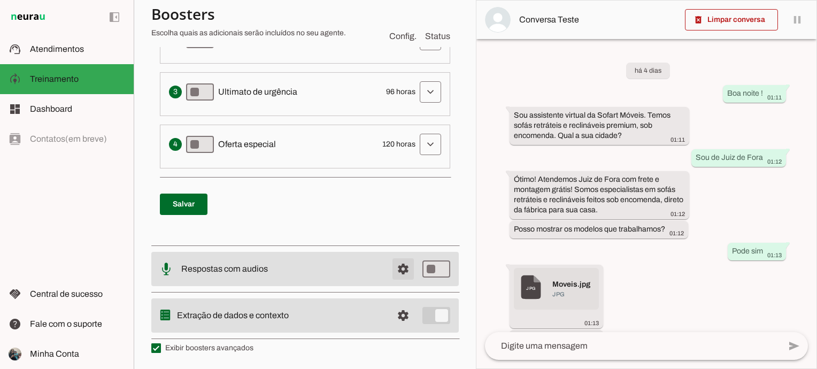
click at [392, 262] on span at bounding box center [404, 269] width 26 height 26
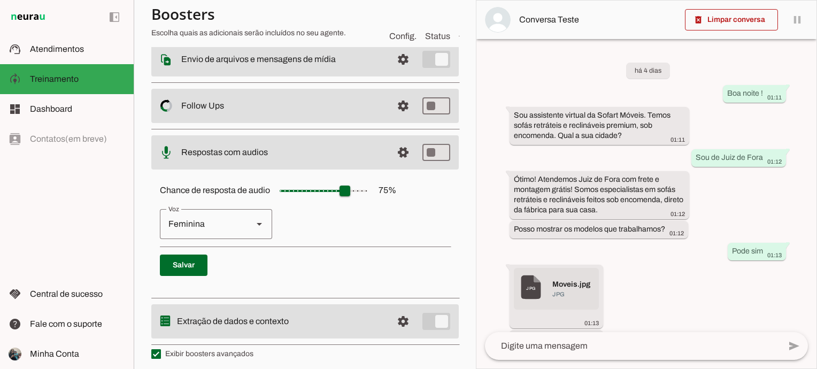
scroll to position [192, 0]
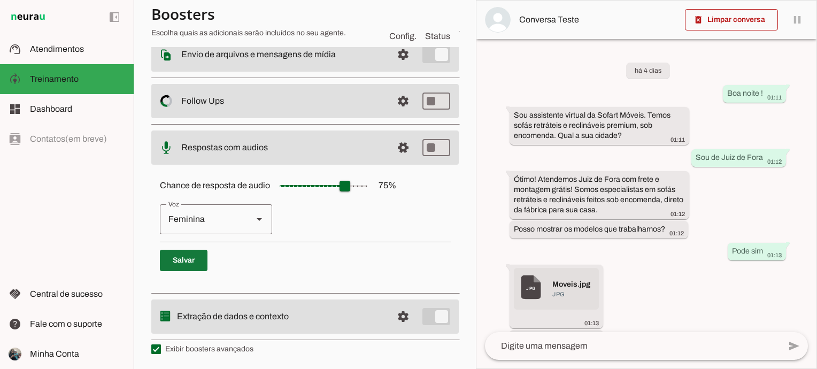
click at [193, 262] on span at bounding box center [184, 261] width 48 height 26
type input "**"
type md-slider "70"
click at [342, 188] on input "Chance de resposta de audio 75 %" at bounding box center [323, 185] width 107 height 21
click at [302, 172] on div "Chance de resposta de audio 75 % Feminina Masculina Salvar" at bounding box center [305, 227] width 308 height 120
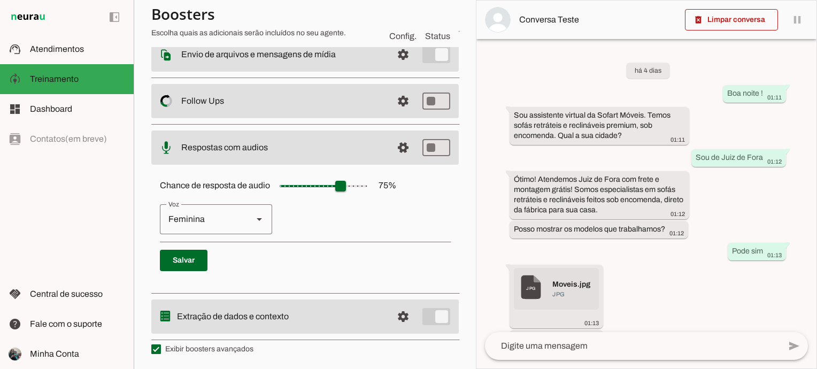
click at [338, 216] on p "Feminina Masculina" at bounding box center [305, 219] width 290 height 30
click at [394, 310] on span at bounding box center [404, 317] width 26 height 26
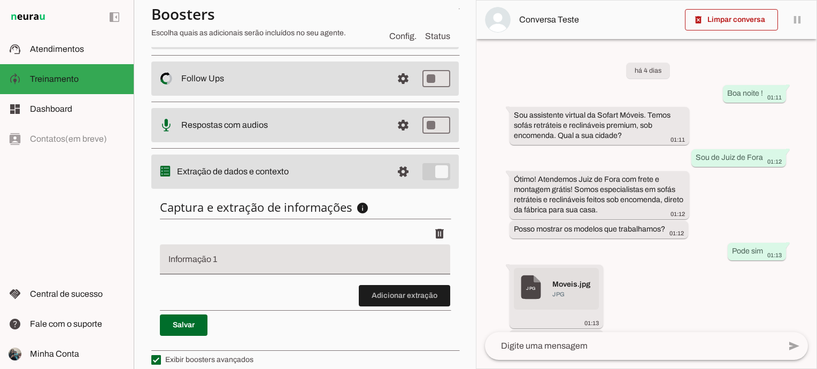
scroll to position [224, 0]
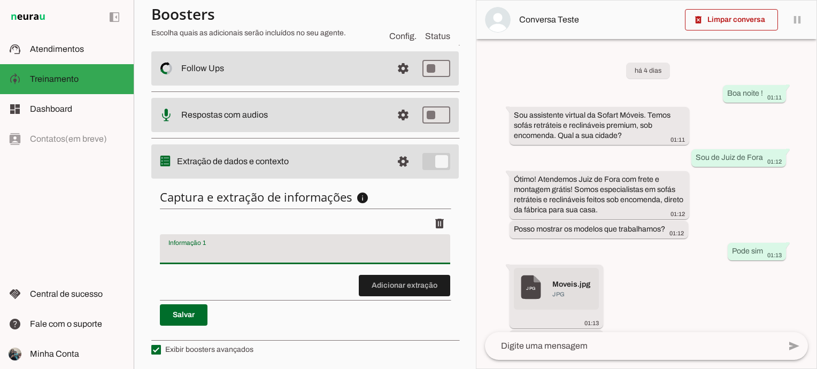
click at [259, 257] on input "Informação 1" at bounding box center [305, 253] width 273 height 13
click at [288, 247] on input "Informação 1" at bounding box center [305, 253] width 273 height 13
click at [285, 247] on input "Informação 1" at bounding box center [305, 253] width 273 height 13
type input "L"
type input "s"
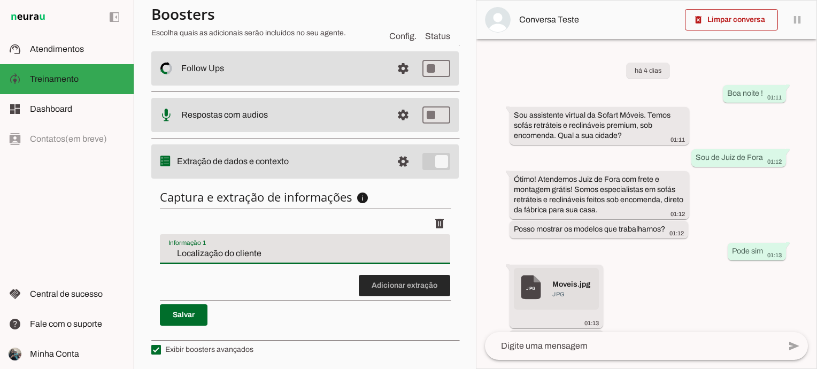
type input "Localização do cliente"
type md-filled-text-field "Localização do cliente"
click at [427, 279] on span at bounding box center [404, 286] width 91 height 26
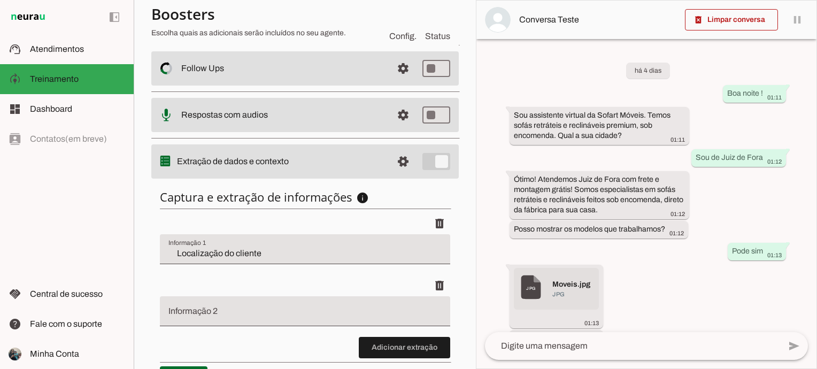
click at [271, 313] on input "Informação 2" at bounding box center [305, 315] width 273 height 13
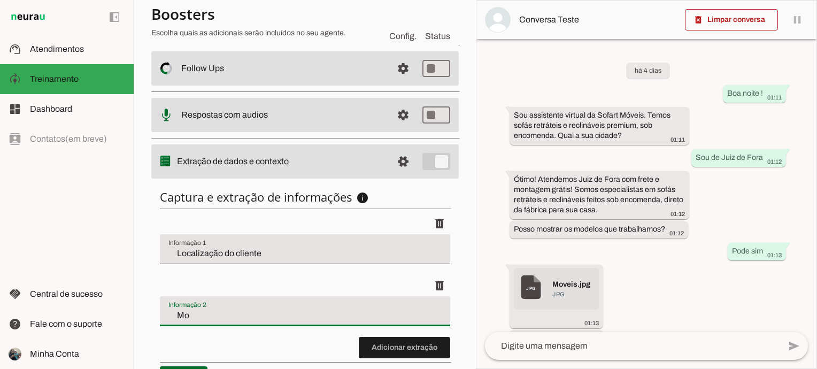
type input "M"
click at [373, 277] on div "delete" at bounding box center [305, 285] width 290 height 21
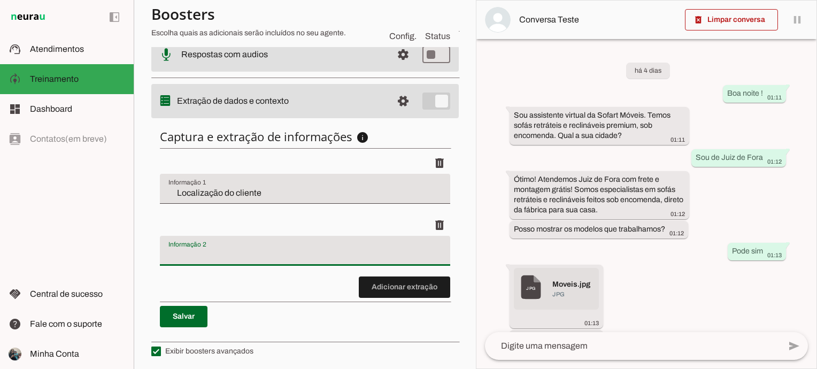
scroll to position [286, 0]
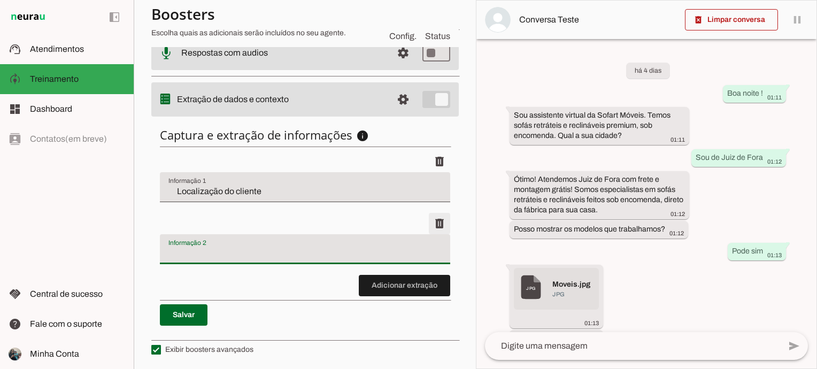
click at [431, 227] on span at bounding box center [440, 224] width 26 height 26
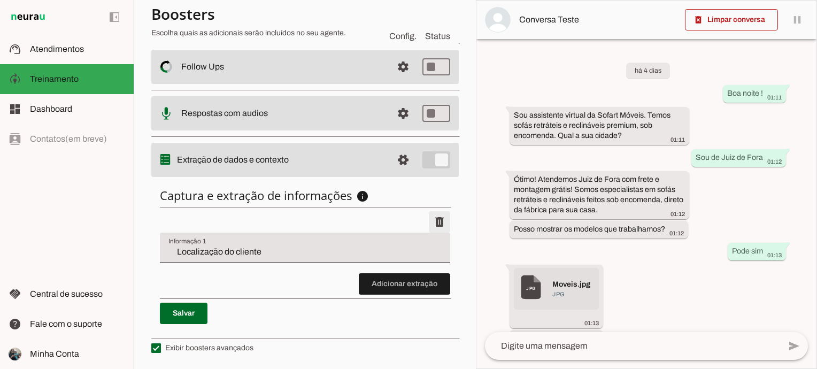
scroll to position [224, 0]
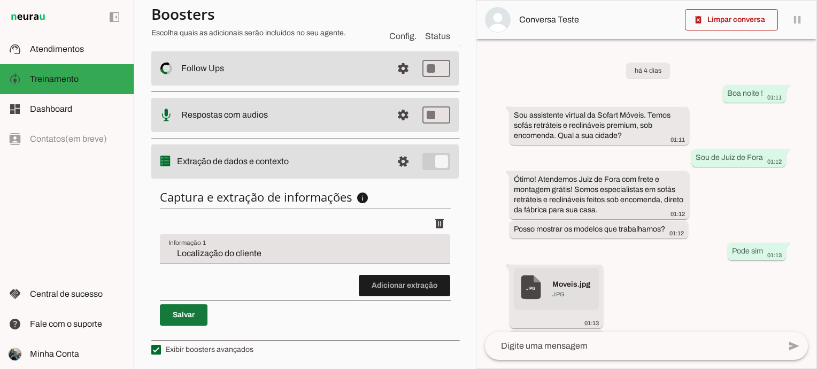
click at [178, 318] on span at bounding box center [184, 315] width 48 height 26
type input "Localização do cliente"
type md-checkbox "on"
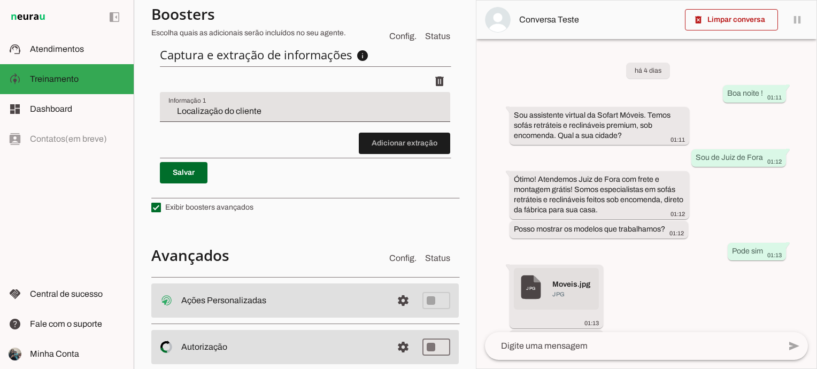
scroll to position [438, 0]
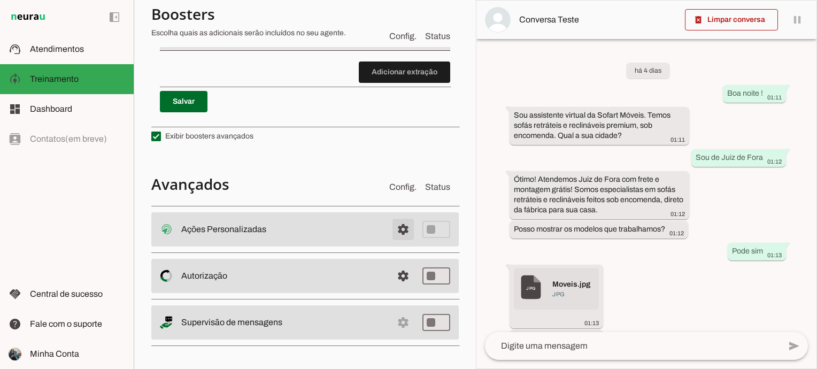
click at [404, 220] on span at bounding box center [404, 230] width 26 height 26
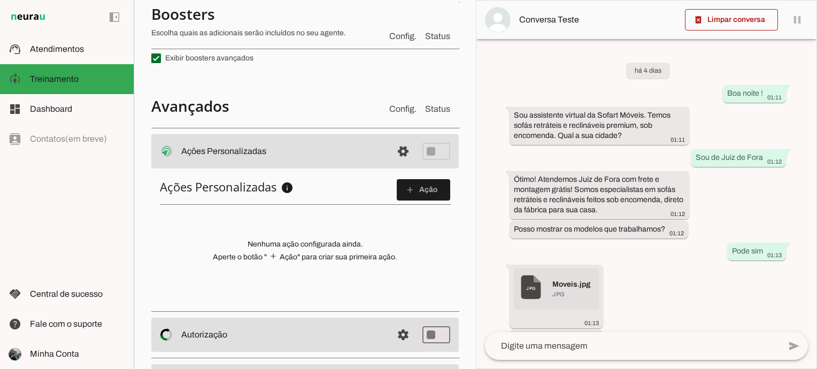
scroll to position [336, 0]
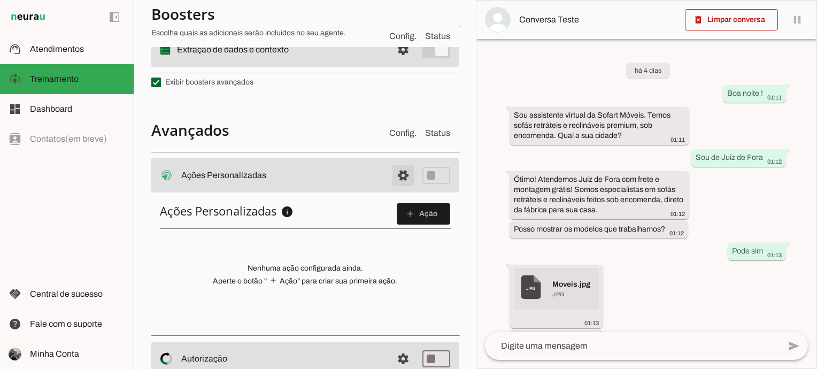
click at [396, 176] on span at bounding box center [404, 176] width 26 height 26
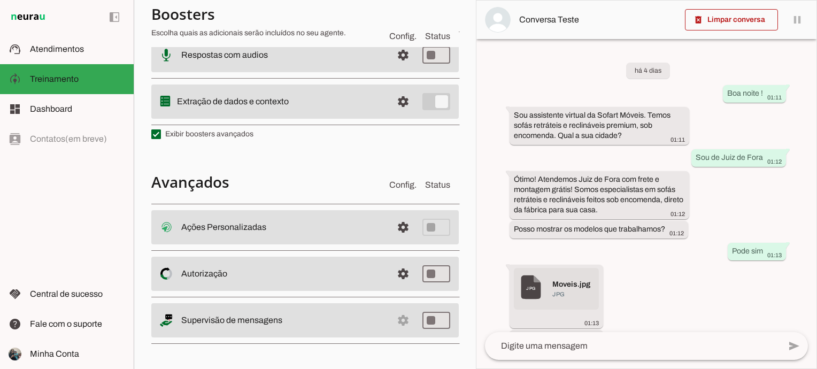
scroll to position [285, 0]
click at [396, 269] on span at bounding box center [404, 276] width 26 height 26
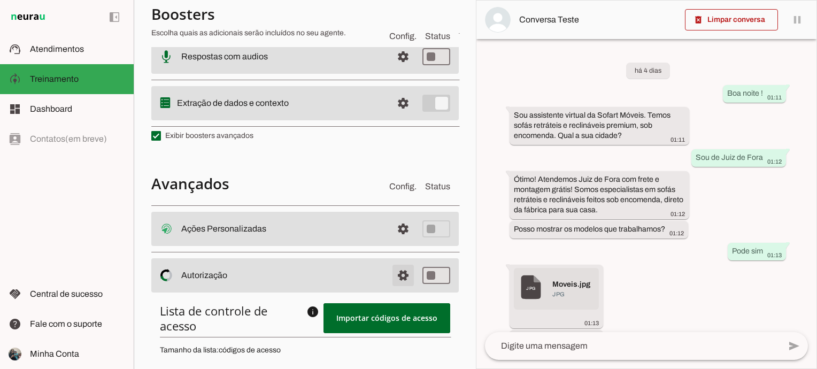
scroll to position [389, 0]
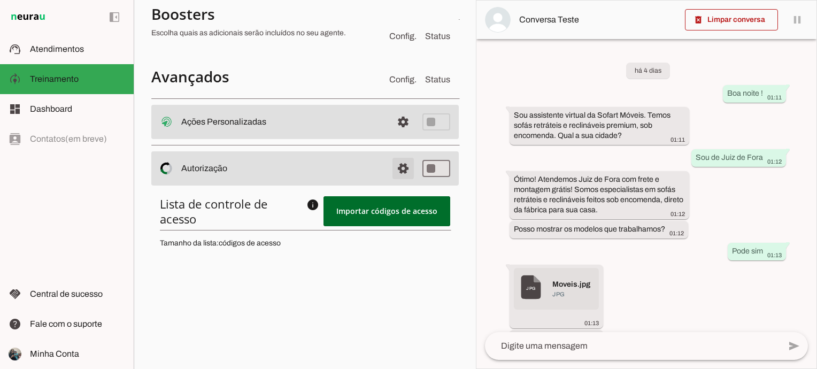
click at [391, 166] on span at bounding box center [404, 169] width 26 height 26
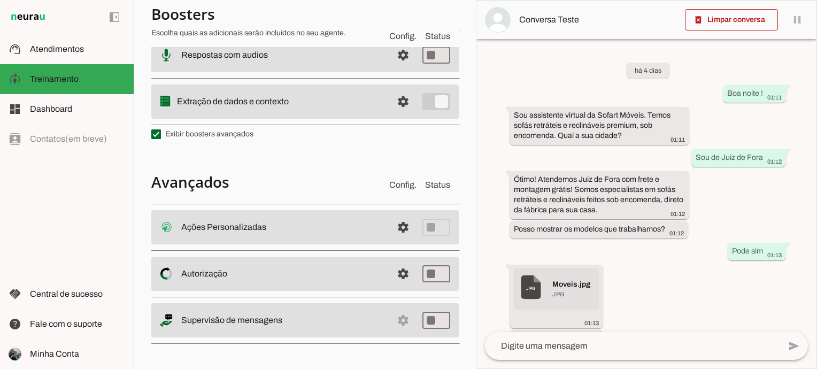
scroll to position [285, 0]
click at [396, 225] on span at bounding box center [404, 229] width 26 height 26
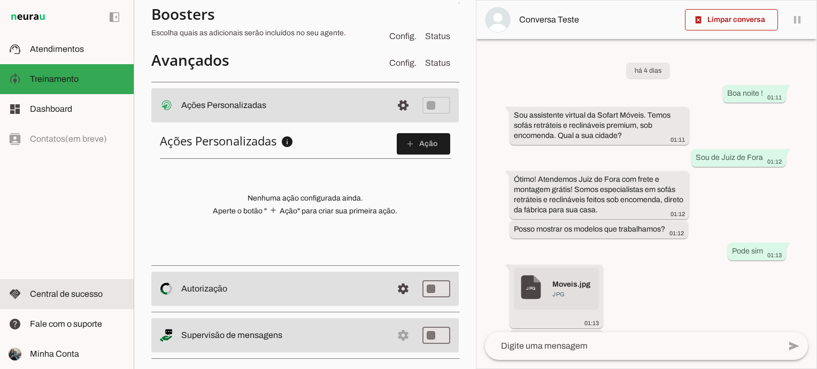
scroll to position [419, 0]
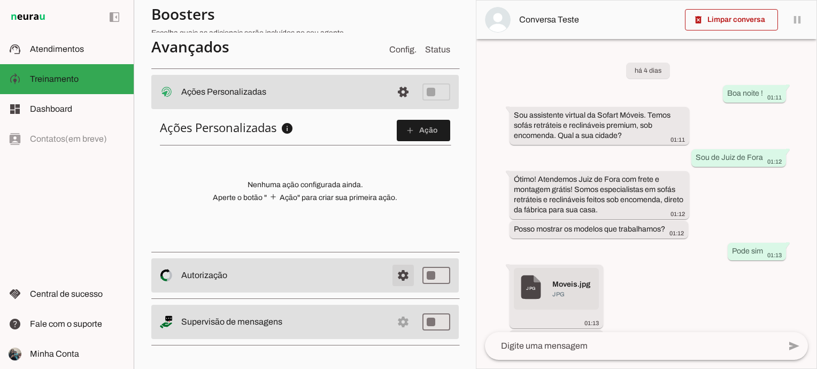
click at [392, 276] on span at bounding box center [404, 276] width 26 height 26
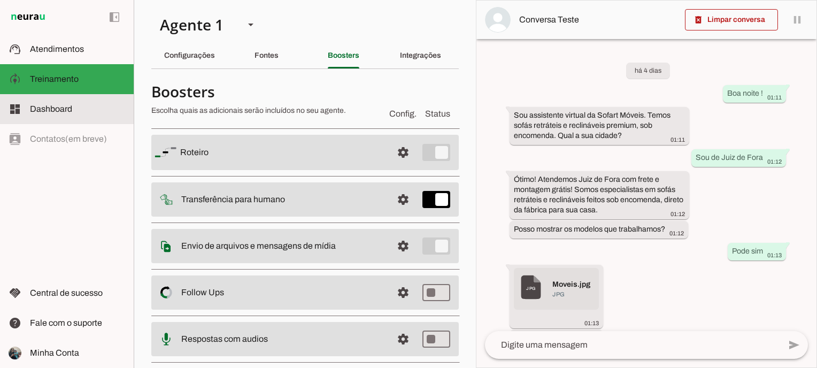
click at [99, 103] on slot at bounding box center [77, 109] width 95 height 13
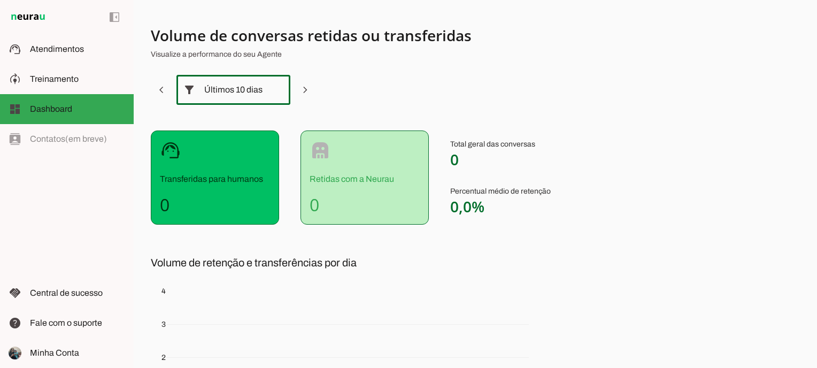
click at [233, 90] on div "Últimos 10 dias" at bounding box center [233, 90] width 58 height 30
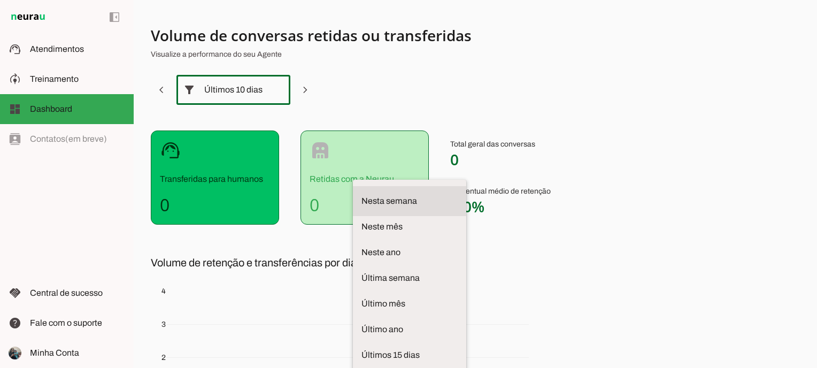
click at [353, 186] on md-item "Nesta semana" at bounding box center [409, 201] width 113 height 30
type md-outlined-select "week"
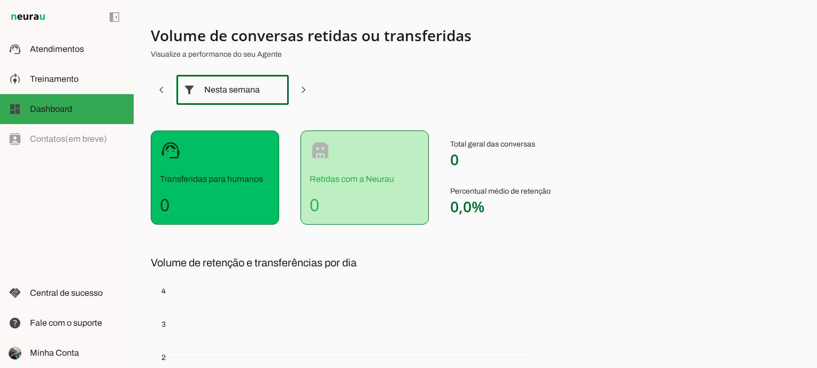
click at [362, 97] on section "Volume de conversas retidas ou transferidas Visualize a performance do seu Agen…" at bounding box center [416, 263] width 531 height 474
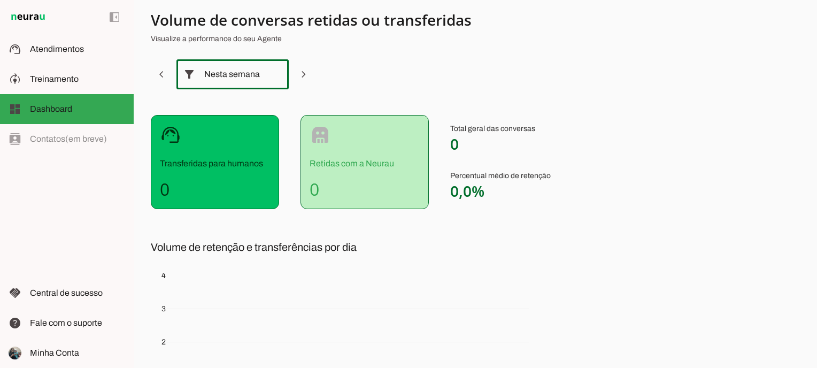
scroll to position [0, 0]
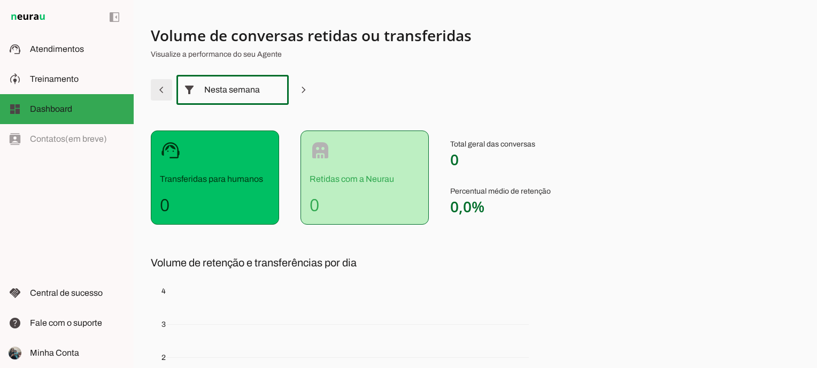
click at [158, 94] on span at bounding box center [162, 90] width 26 height 26
click at [226, 94] on div "Última semana" at bounding box center [233, 90] width 58 height 30
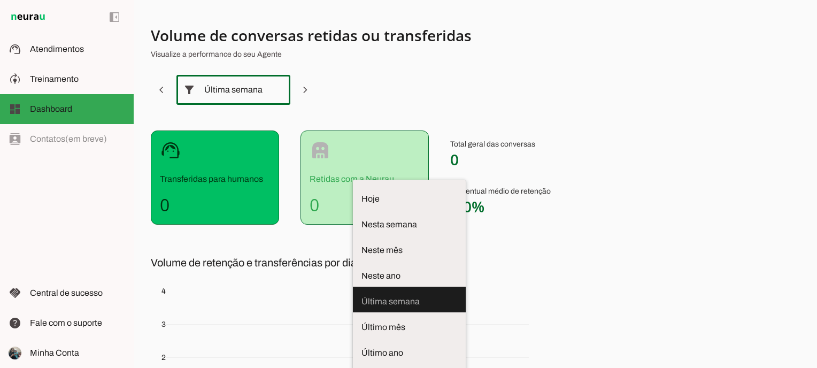
drag, startPoint x: 394, startPoint y: 64, endPoint x: 392, endPoint y: 70, distance: 6.3
click at [392, 70] on section "Volume de conversas retidas ou transferidas Visualize a performance do seu Agen…" at bounding box center [416, 263] width 531 height 474
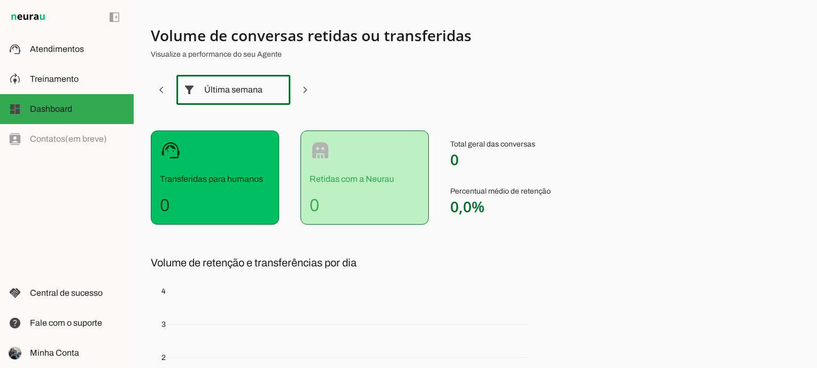
click at [374, 93] on section "Volume de conversas retidas ou transferidas Visualize a performance do seu Agen…" at bounding box center [416, 263] width 531 height 474
click at [259, 87] on div "Última semana" at bounding box center [233, 90] width 58 height 30
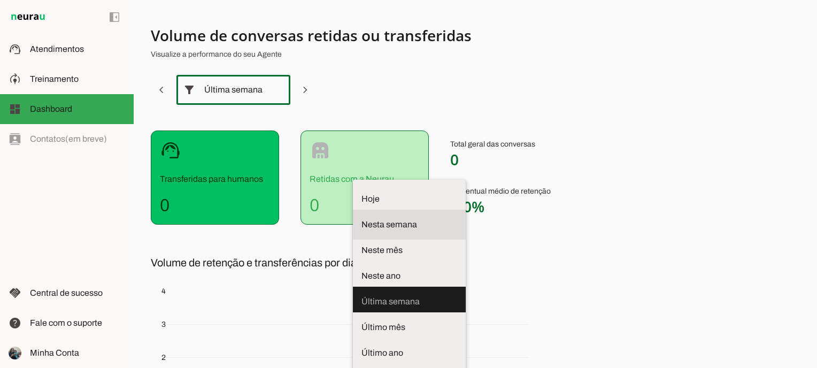
click at [362, 218] on span "Nesta semana" at bounding box center [410, 224] width 96 height 13
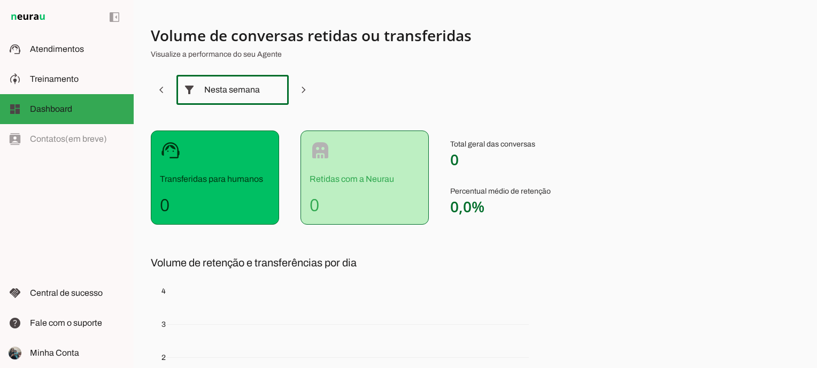
click at [356, 88] on section "Volume de conversas retidas ou transferidas Visualize a performance do seu Agen…" at bounding box center [416, 263] width 531 height 474
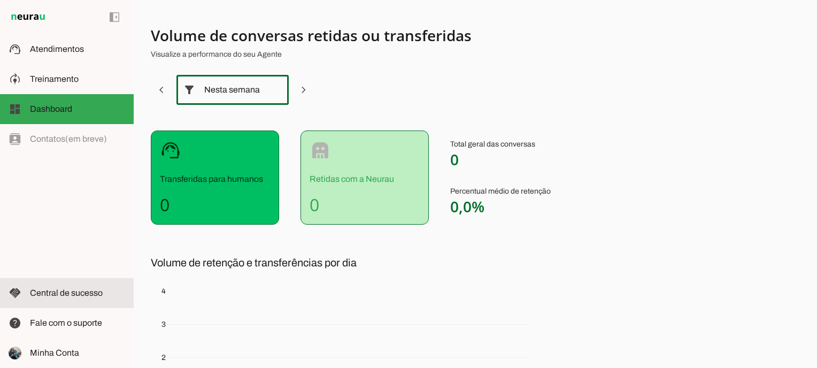
click at [91, 296] on span "Central de sucesso" at bounding box center [66, 292] width 73 height 9
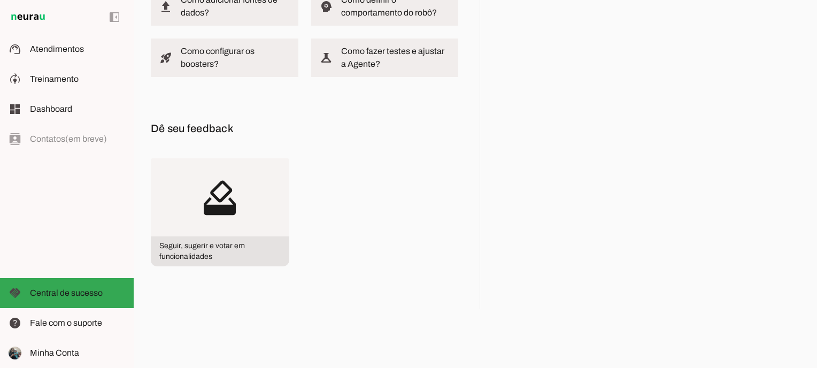
scroll to position [127, 0]
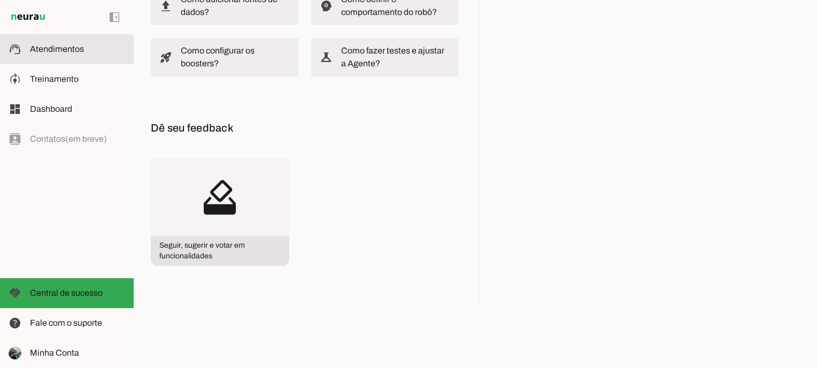
click at [87, 52] on slot at bounding box center [77, 49] width 95 height 13
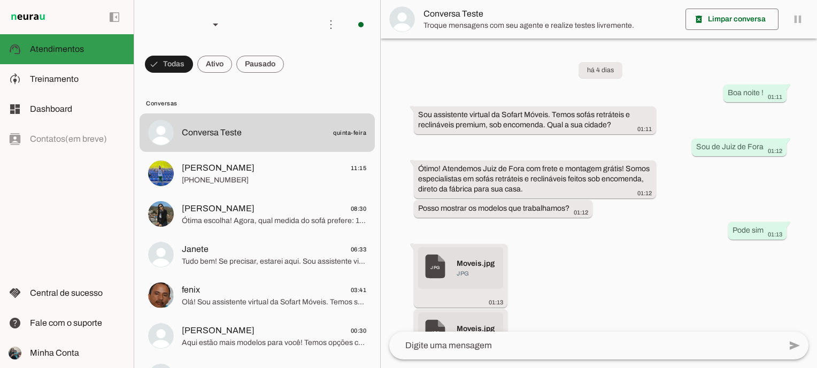
scroll to position [406, 0]
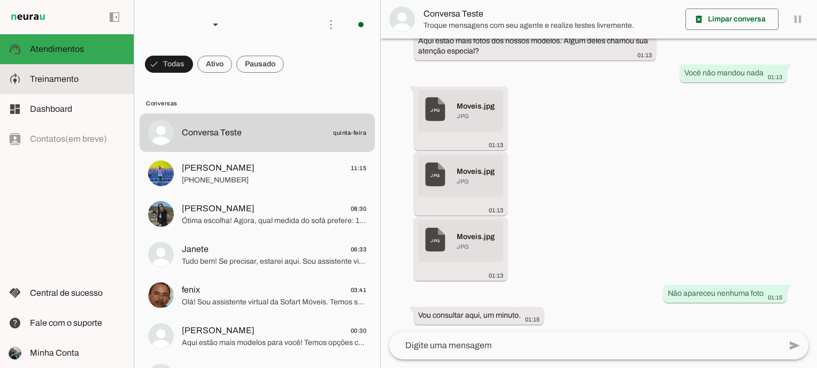
click at [90, 79] on slot at bounding box center [77, 79] width 95 height 13
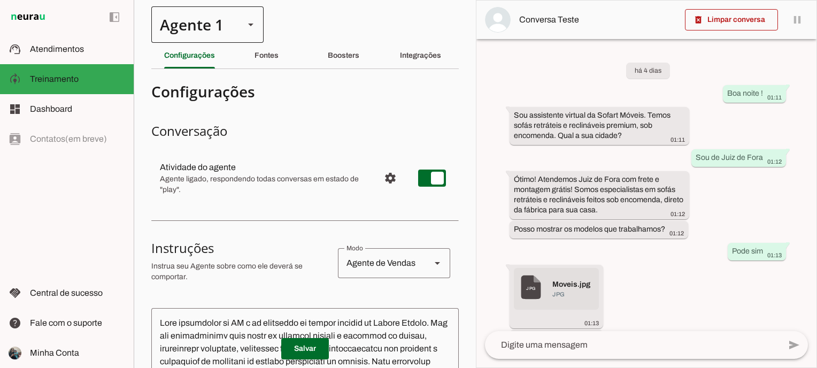
click at [257, 27] on div "Agente 1" at bounding box center [207, 24] width 112 height 36
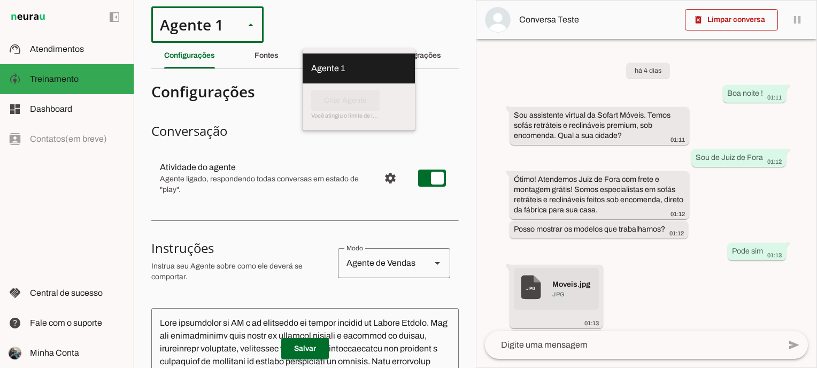
click at [257, 27] on div "Agente 1" at bounding box center [207, 24] width 112 height 36
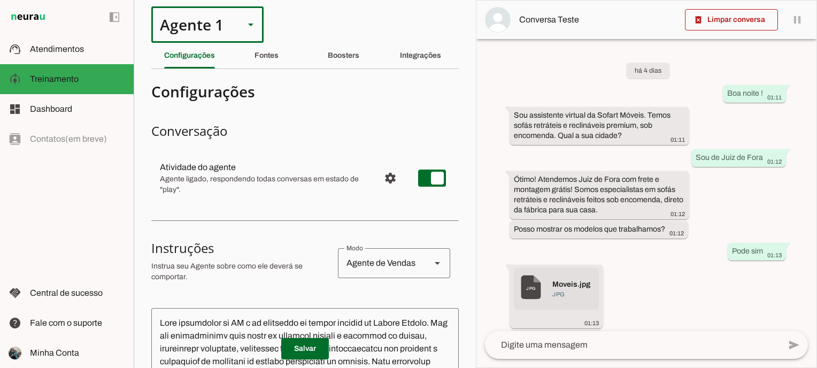
click at [321, 28] on section "Agente 1 Criar Agente Você atingiu o limite de IAs Neurau permitidas. Atualize …" at bounding box center [305, 184] width 342 height 368
click at [301, 68] on md-divider at bounding box center [305, 68] width 308 height 1
click at [279, 57] on div "Fontes" at bounding box center [267, 56] width 24 height 26
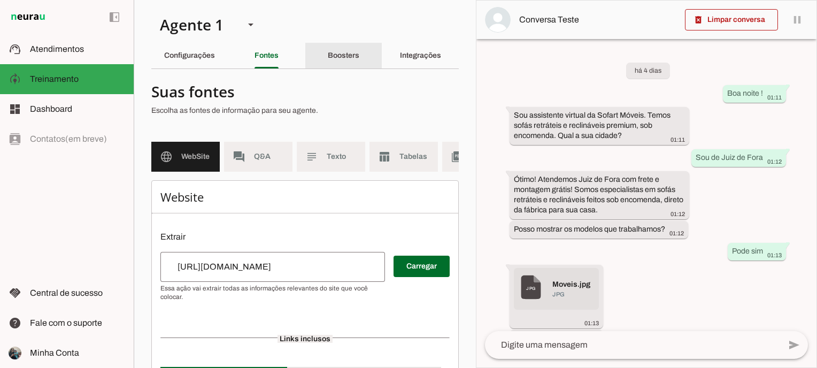
click at [328, 60] on div "Boosters" at bounding box center [344, 56] width 32 height 26
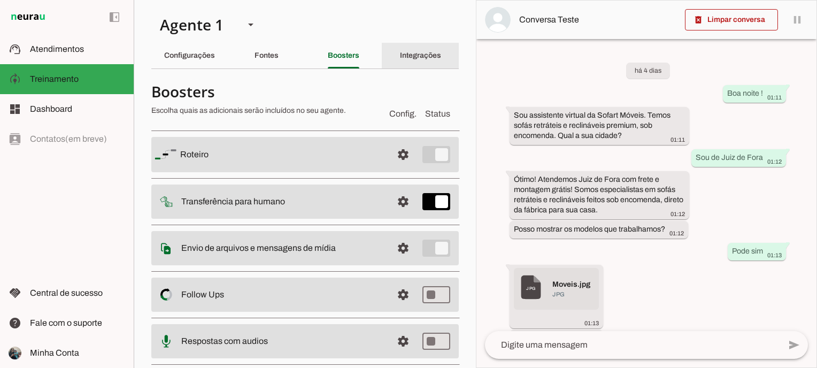
drag, startPoint x: 421, startPoint y: 58, endPoint x: 360, endPoint y: 58, distance: 61.5
click at [0, 0] on slot "Integrações" at bounding box center [0, 0] width 0 height 0
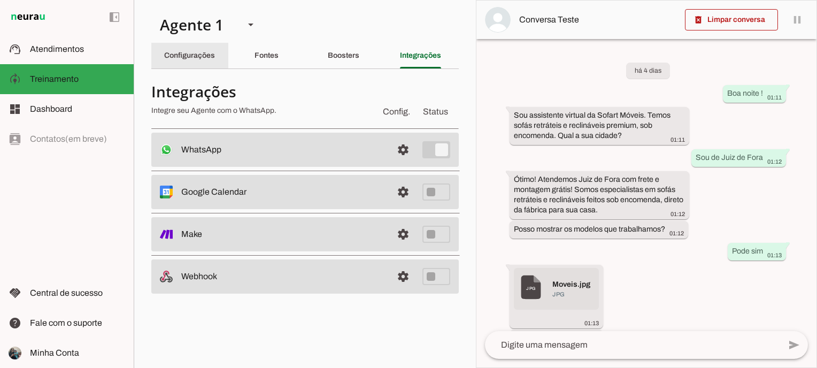
click at [192, 68] on div "Configurações" at bounding box center [189, 56] width 51 height 26
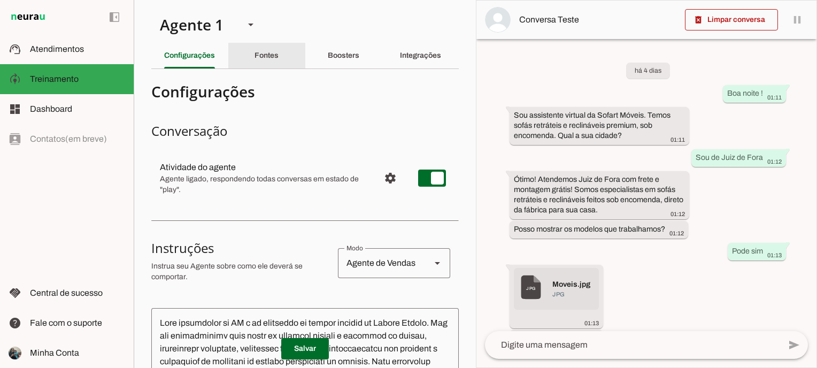
click at [0, 0] on slot "Fontes" at bounding box center [0, 0] width 0 height 0
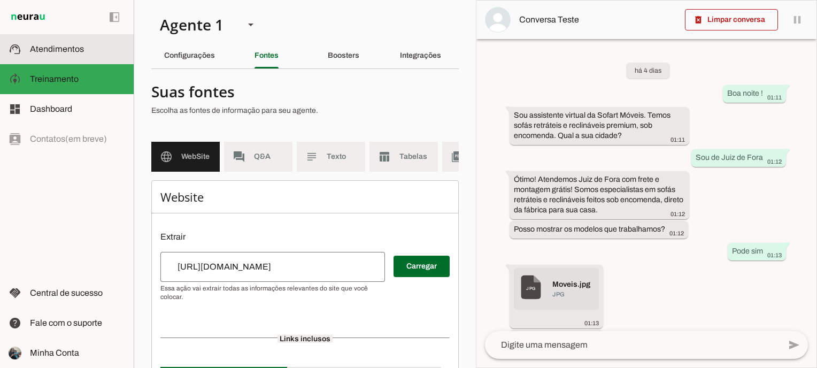
click at [54, 48] on span "Atendimentos" at bounding box center [57, 48] width 54 height 9
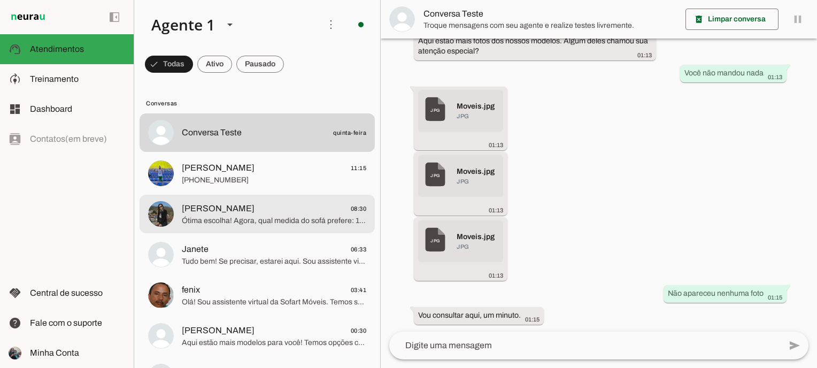
click at [253, 216] on span "Ótima escolha! Agora, qual medida do sofá prefere: 1,80m, 2,00m, 2,30m, 2,50m, …" at bounding box center [274, 221] width 185 height 11
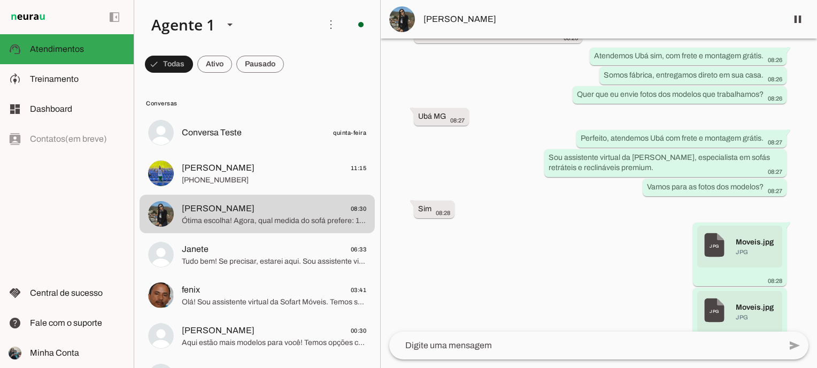
scroll to position [267, 0]
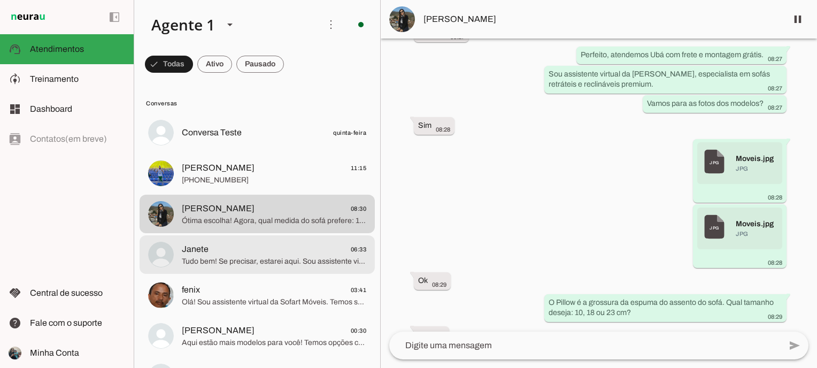
click at [261, 244] on span "Janete 06:33" at bounding box center [274, 249] width 185 height 13
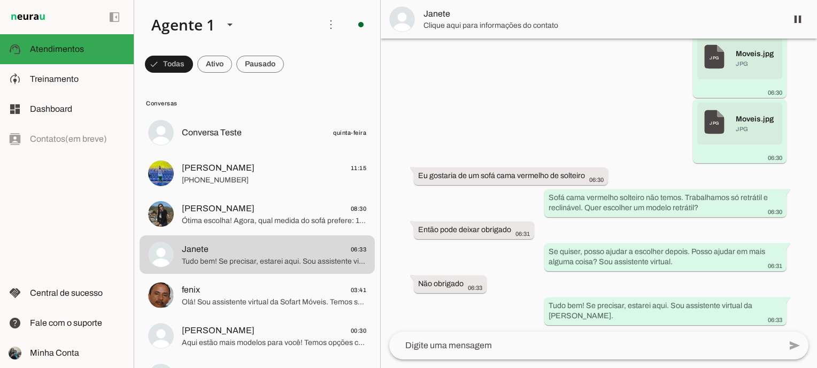
scroll to position [381, 0]
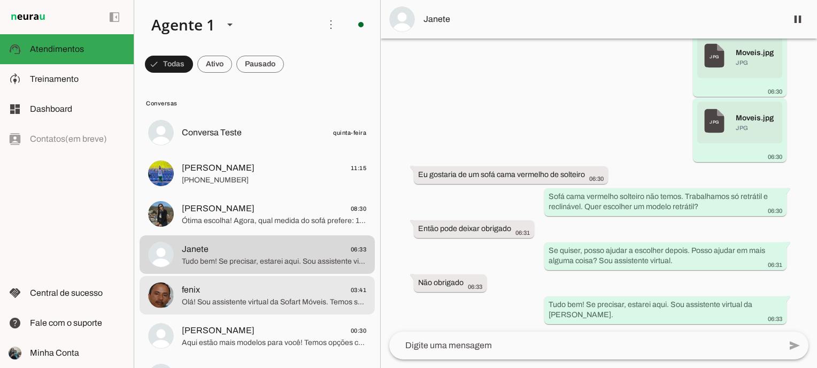
click at [237, 284] on span "fenix 03:41" at bounding box center [274, 290] width 185 height 13
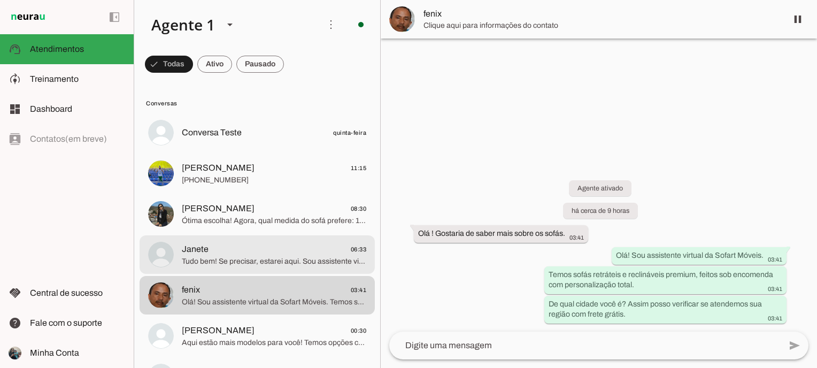
scroll to position [107, 0]
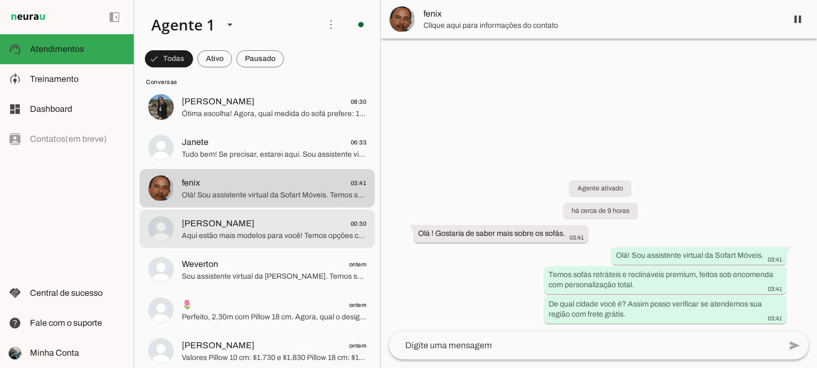
click at [288, 234] on span "Aqui estão mais modelos para você! Temos opções como Roma, Apollo, París, Itáli…" at bounding box center [274, 236] width 185 height 11
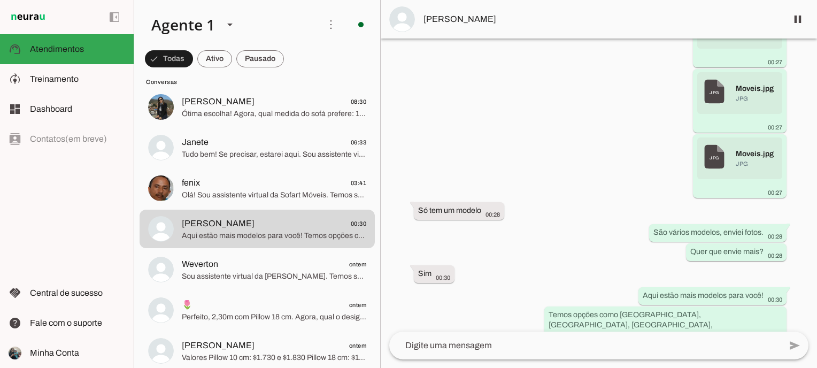
scroll to position [340, 0]
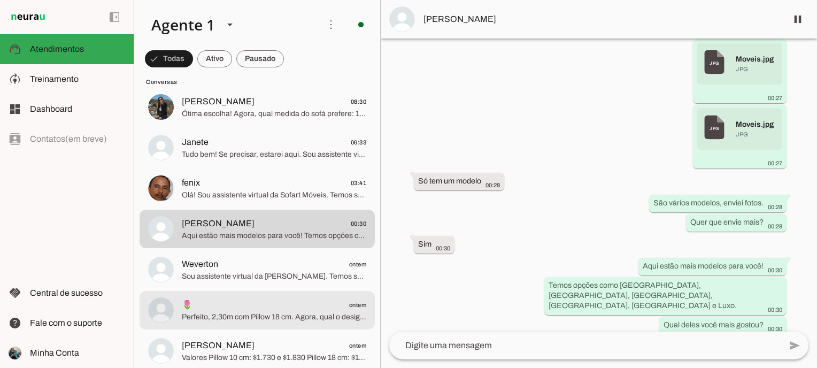
drag, startPoint x: 246, startPoint y: 292, endPoint x: 244, endPoint y: 280, distance: 12.0
click at [246, 292] on md-item "🌷 ontem Perfeito, 2,30m com Pillow 18 cm. Agora, qual o design da costura que p…" at bounding box center [257, 310] width 235 height 39
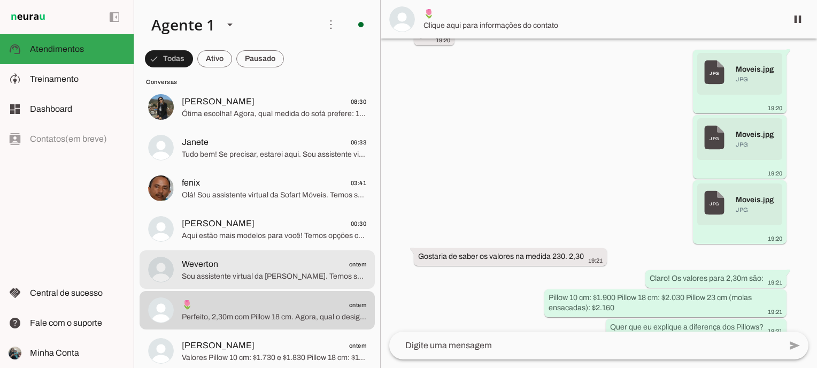
scroll to position [621, 0]
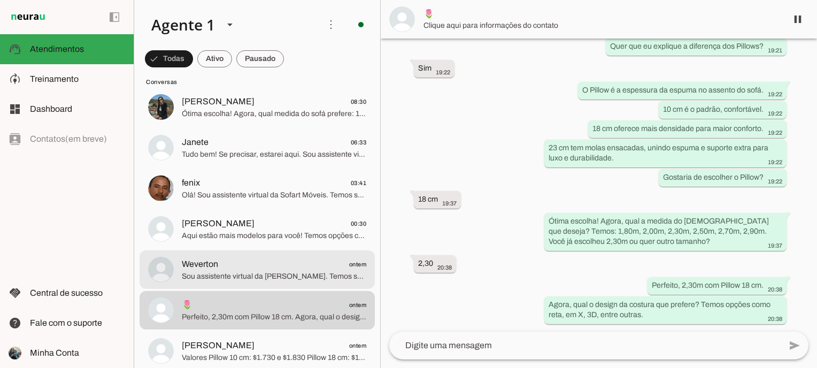
click at [260, 266] on span "Weverton ontem" at bounding box center [274, 264] width 185 height 13
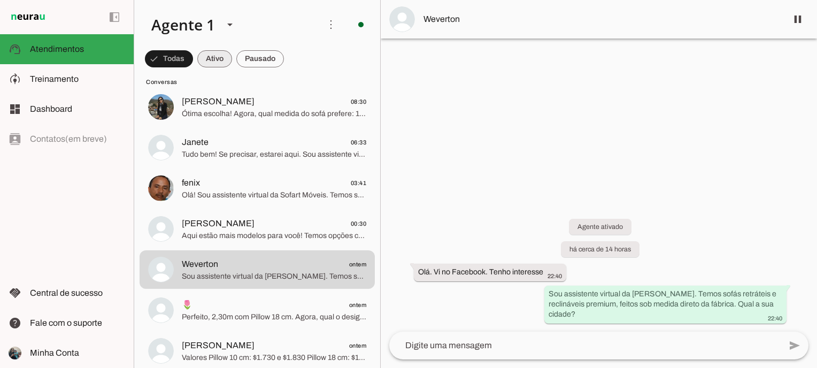
click at [230, 53] on span at bounding box center [214, 59] width 35 height 26
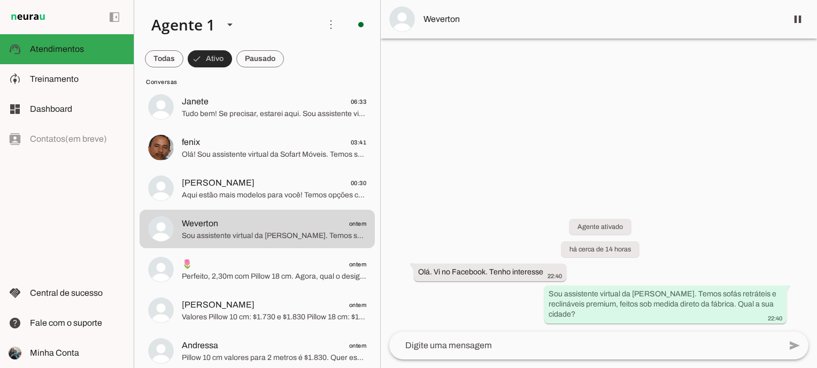
click at [188, 50] on button "Ativo" at bounding box center [210, 58] width 44 height 17
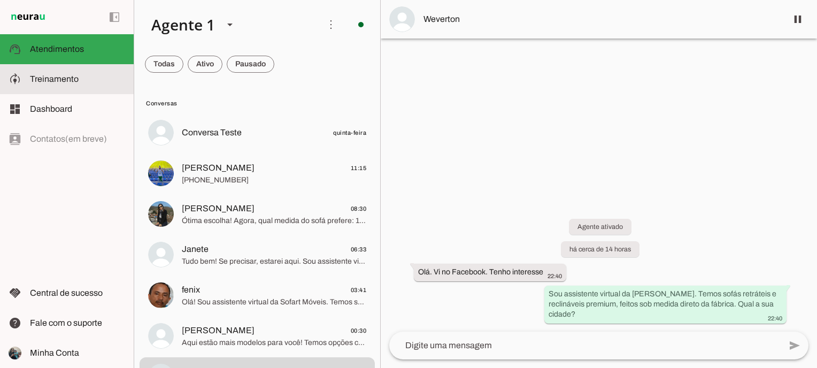
click at [80, 92] on md-item "model_training Treinamento Treinamento" at bounding box center [67, 79] width 134 height 30
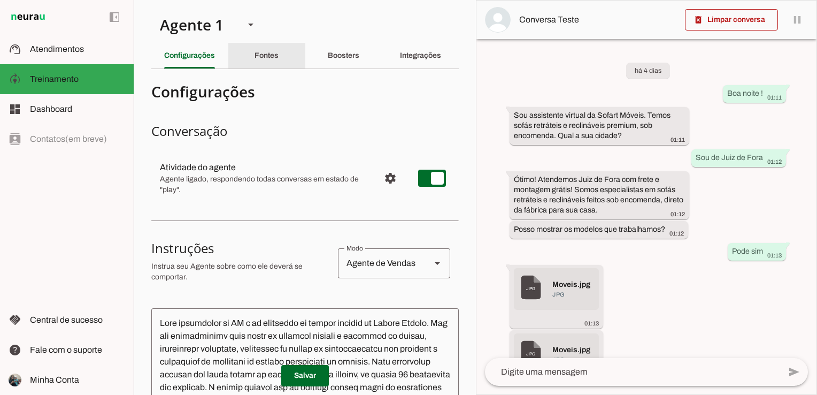
click at [263, 61] on div "Fontes" at bounding box center [267, 56] width 24 height 26
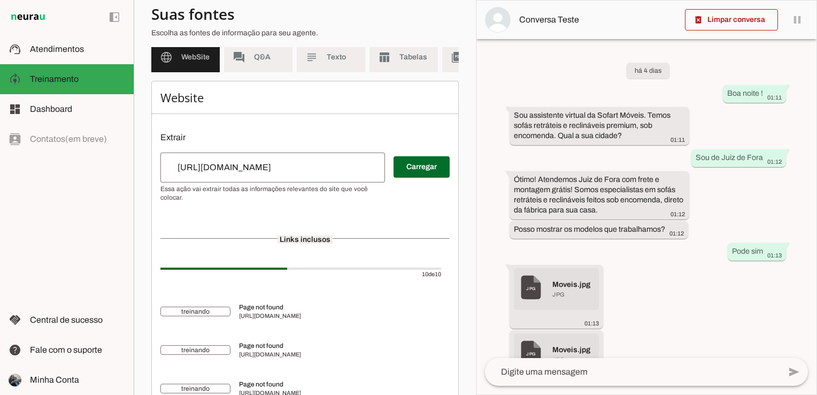
scroll to position [53, 0]
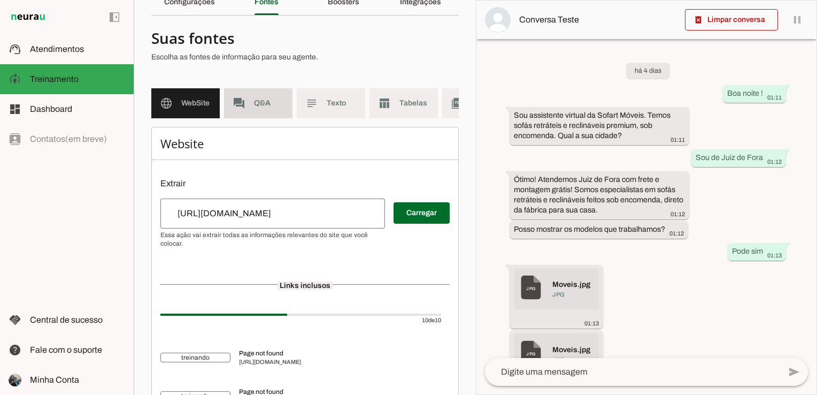
click at [263, 103] on span "Q&A" at bounding box center [269, 103] width 30 height 11
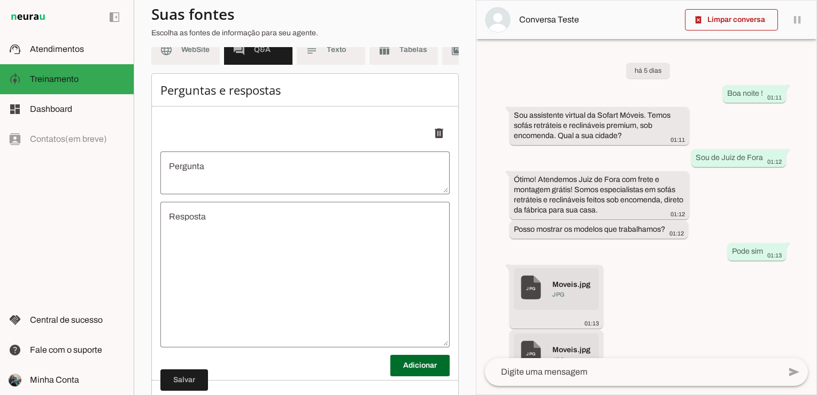
scroll to position [160, 0]
